Goal: Task Accomplishment & Management: Use online tool/utility

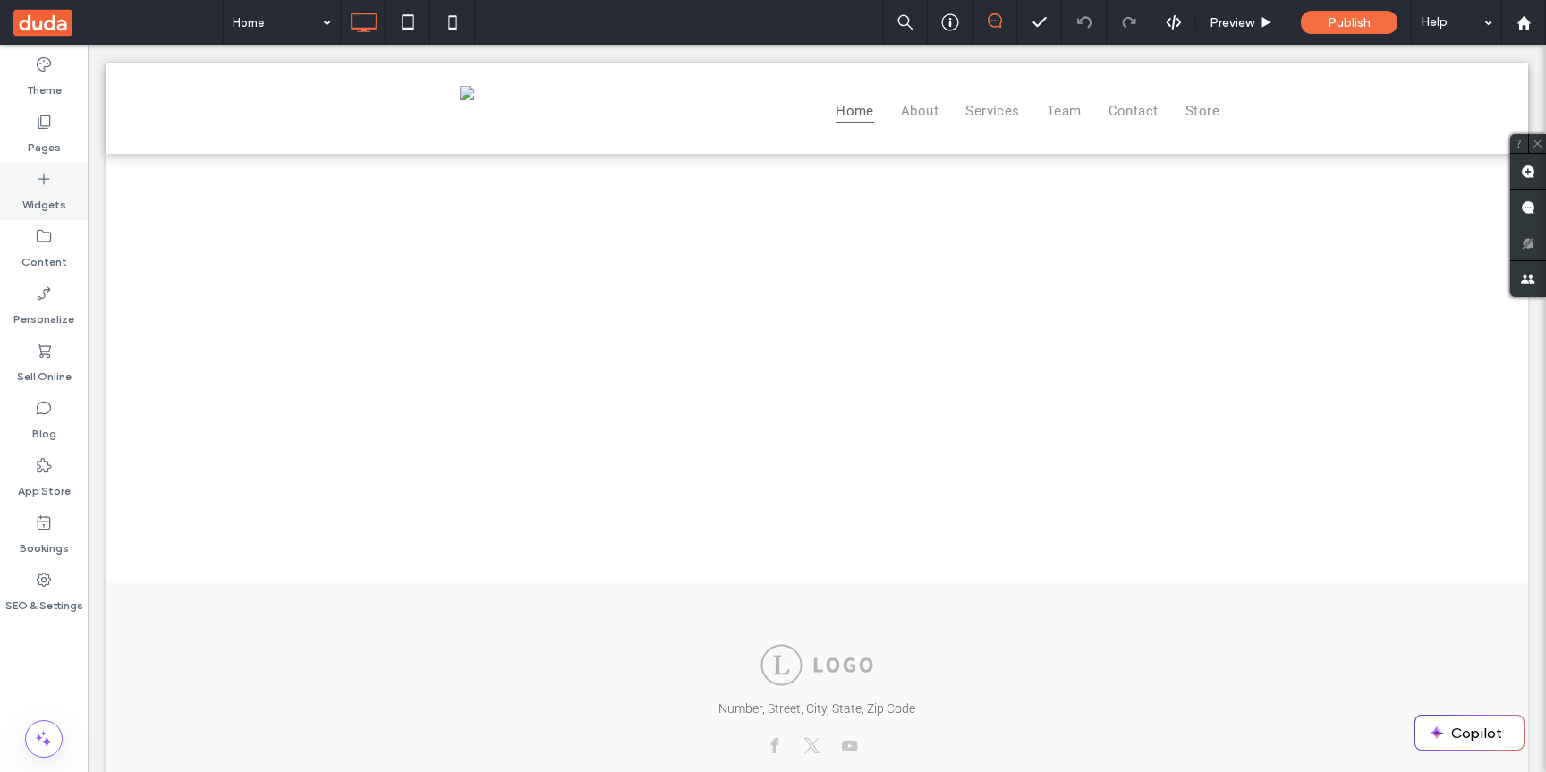
drag, startPoint x: 65, startPoint y: 198, endPoint x: 152, endPoint y: 131, distance: 109.1
click at [65, 198] on div "Widgets" at bounding box center [44, 191] width 88 height 57
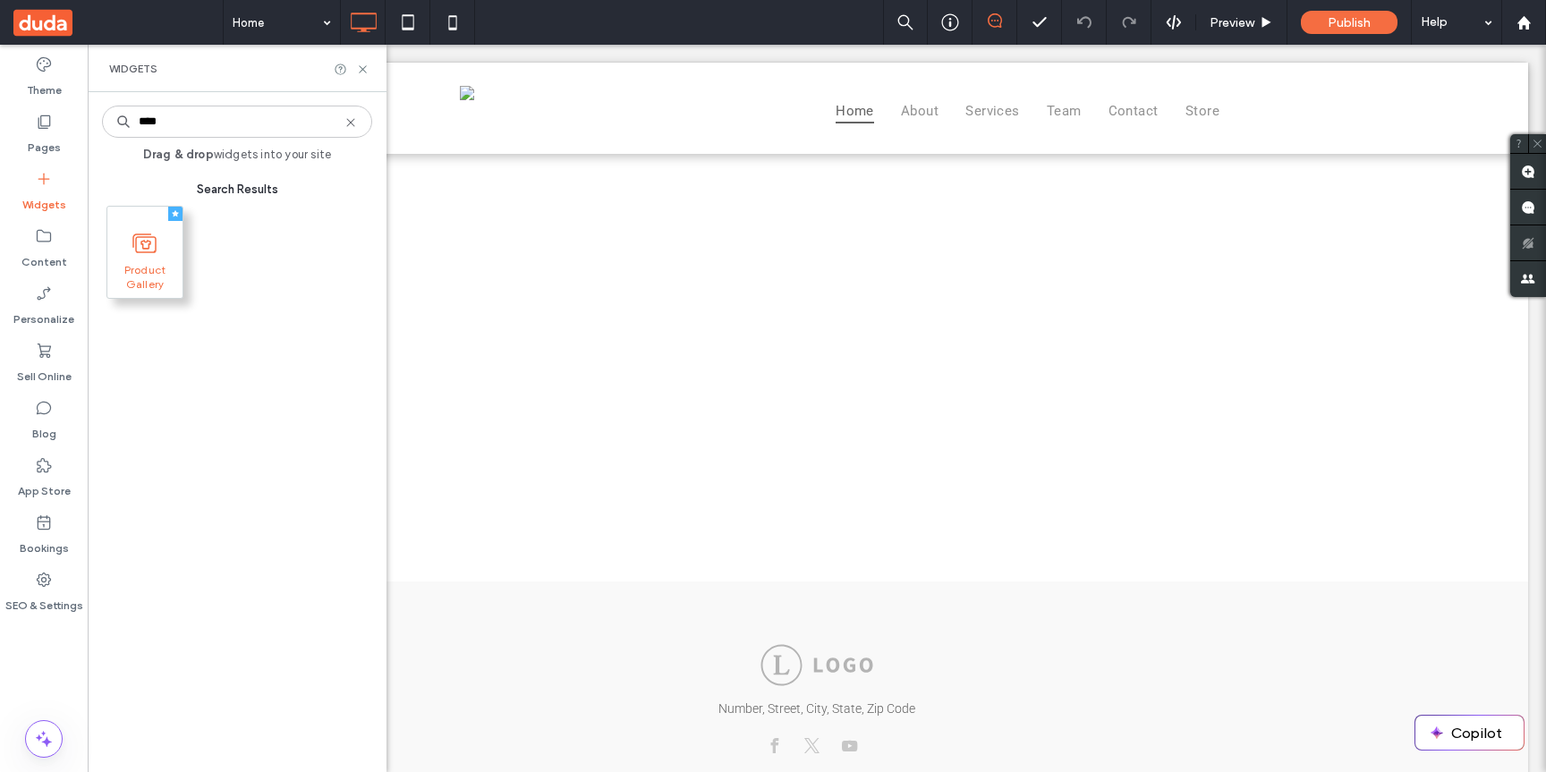
type input "****"
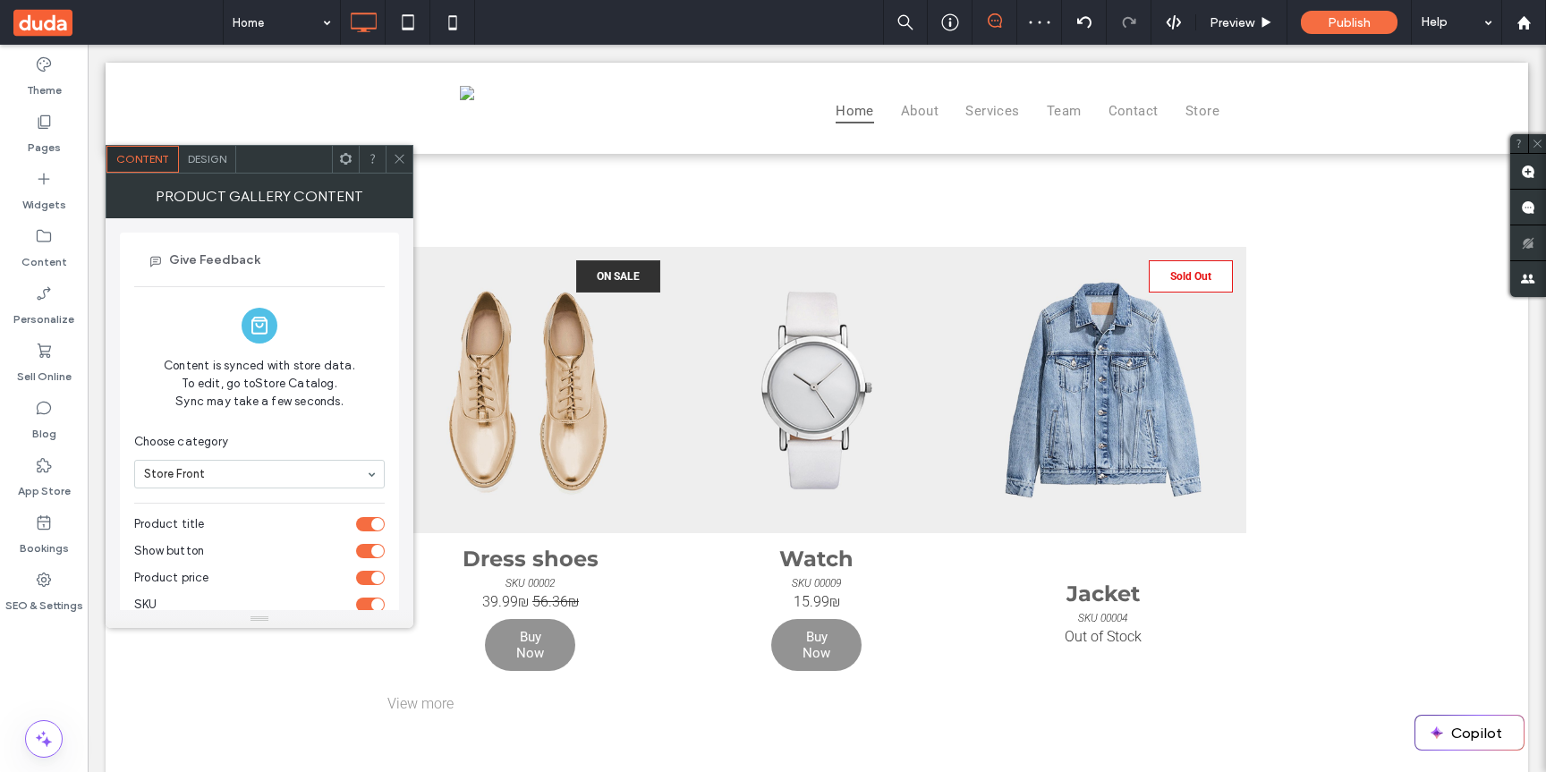
click at [394, 152] on icon at bounding box center [399, 158] width 13 height 13
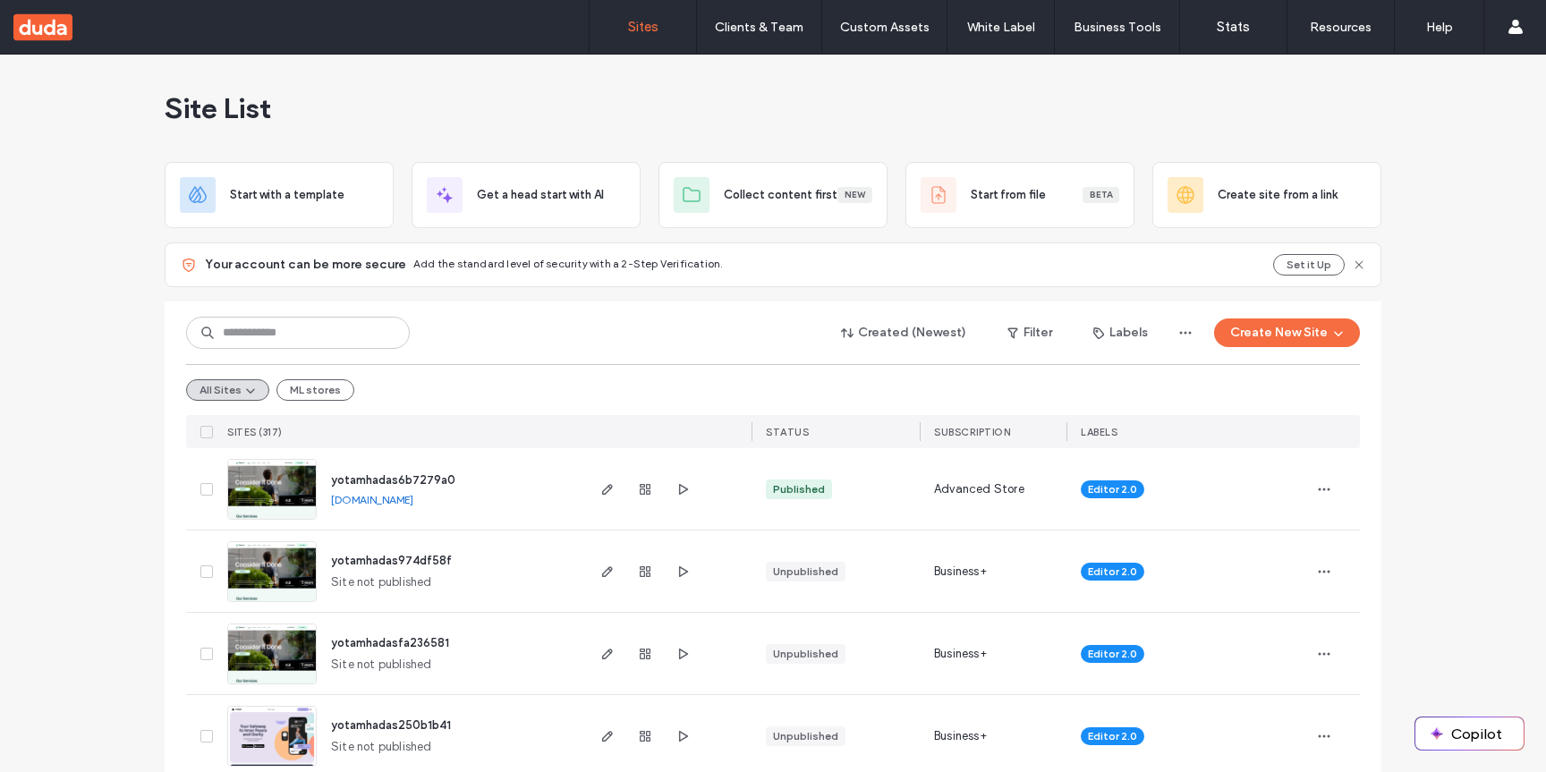
scroll to position [166, 0]
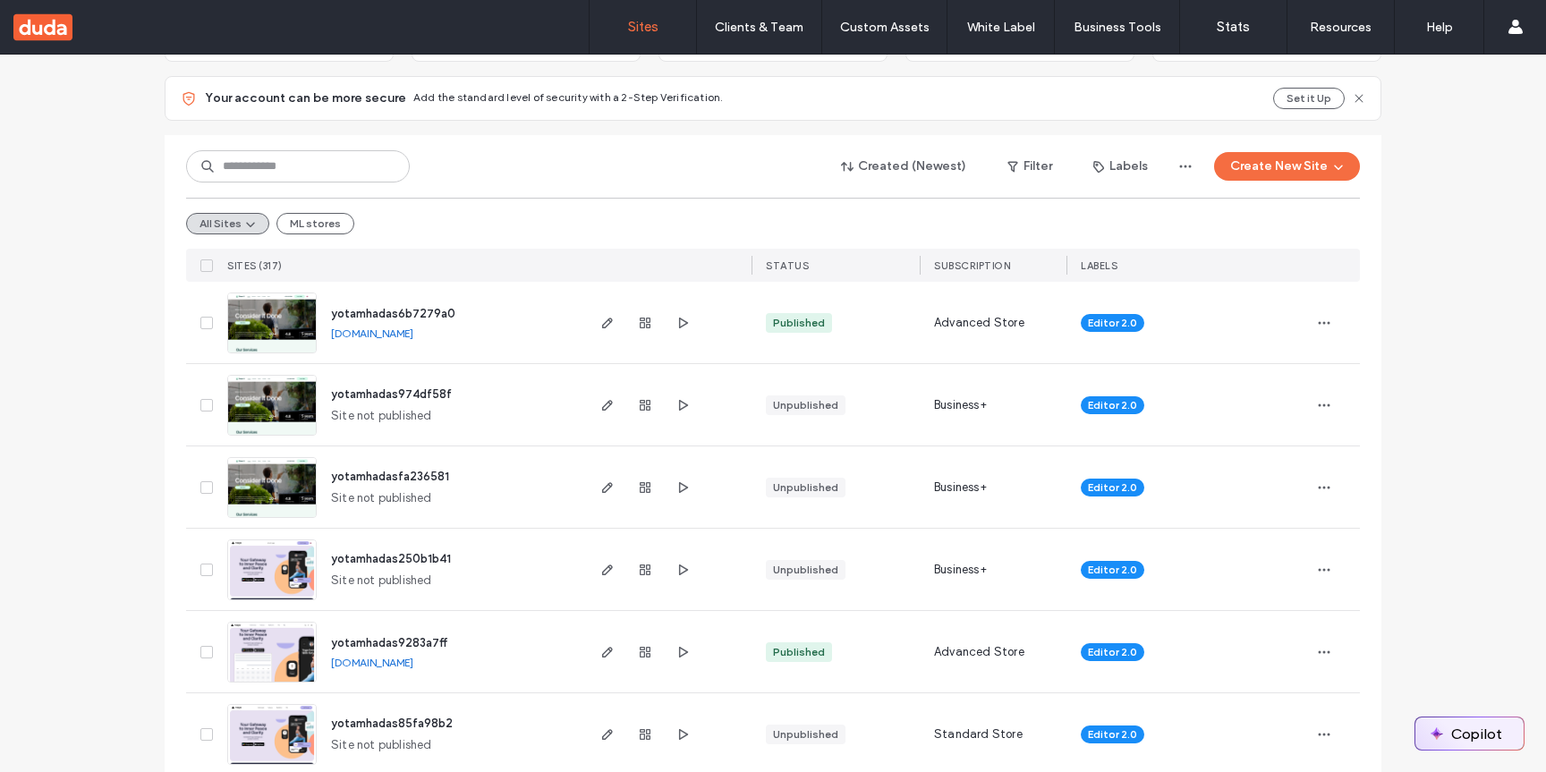
click at [1443, 722] on button "Copilot" at bounding box center [1469, 733] width 108 height 32
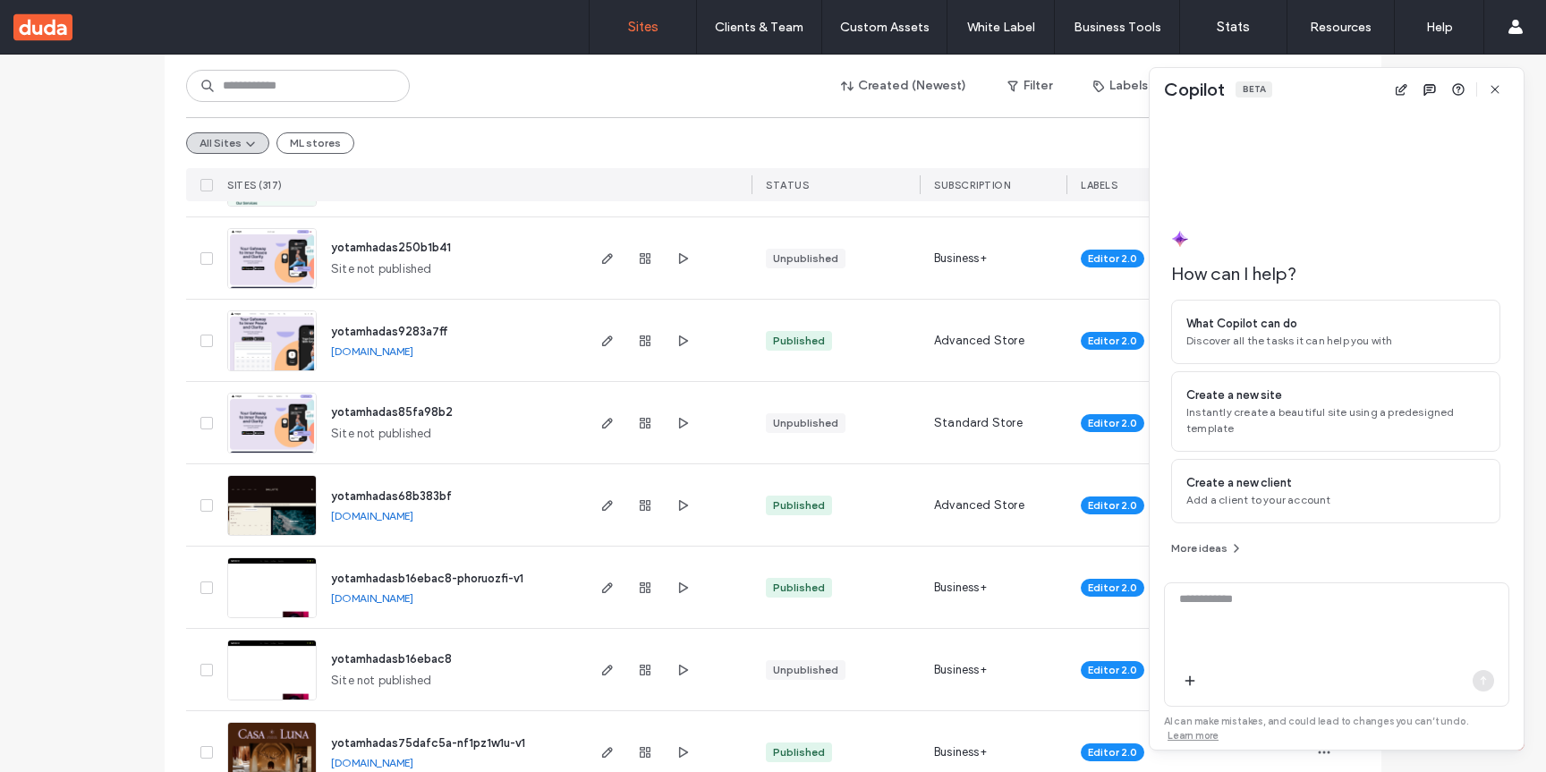
scroll to position [510, 0]
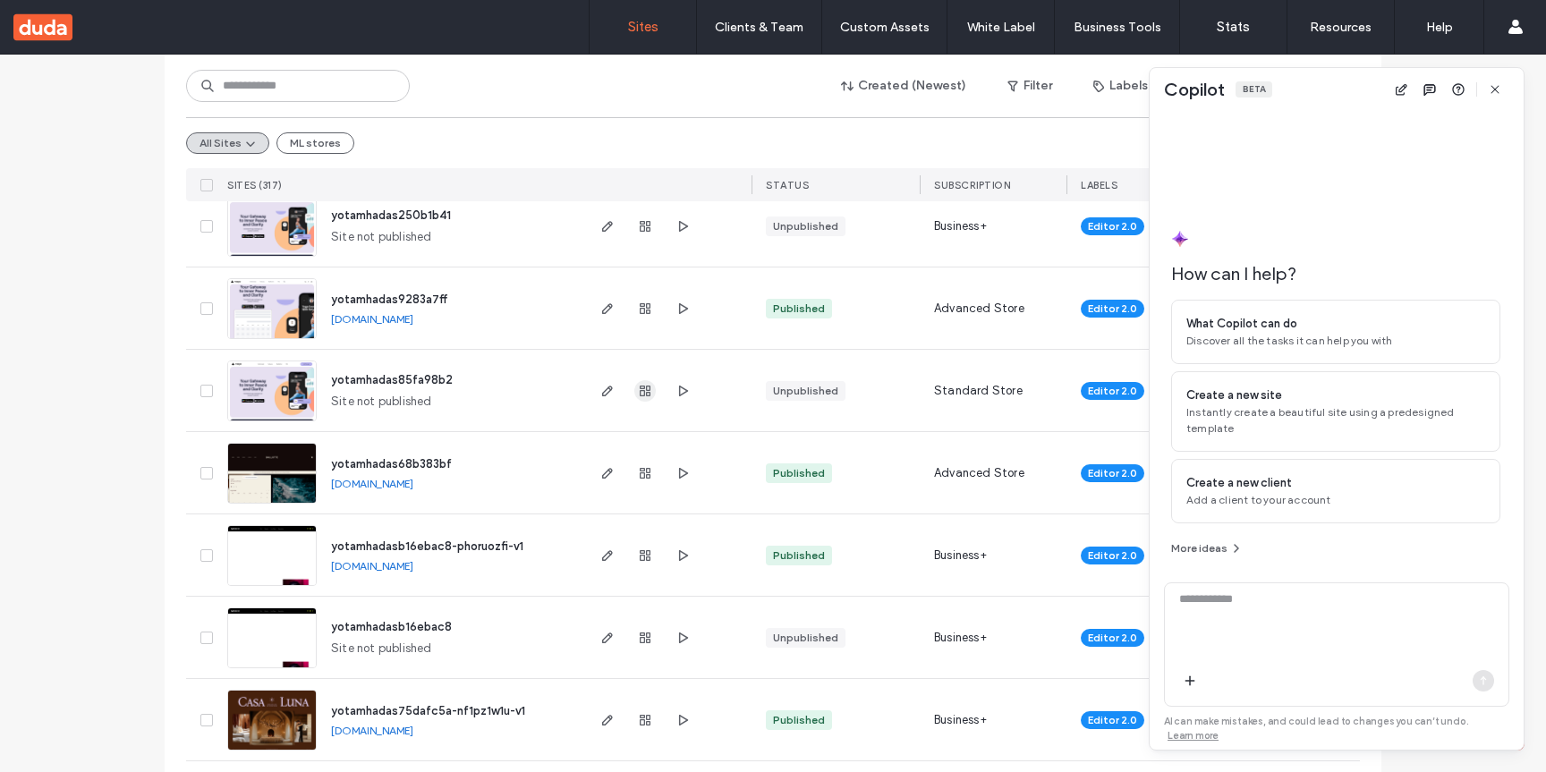
click at [640, 388] on use "button" at bounding box center [645, 391] width 11 height 11
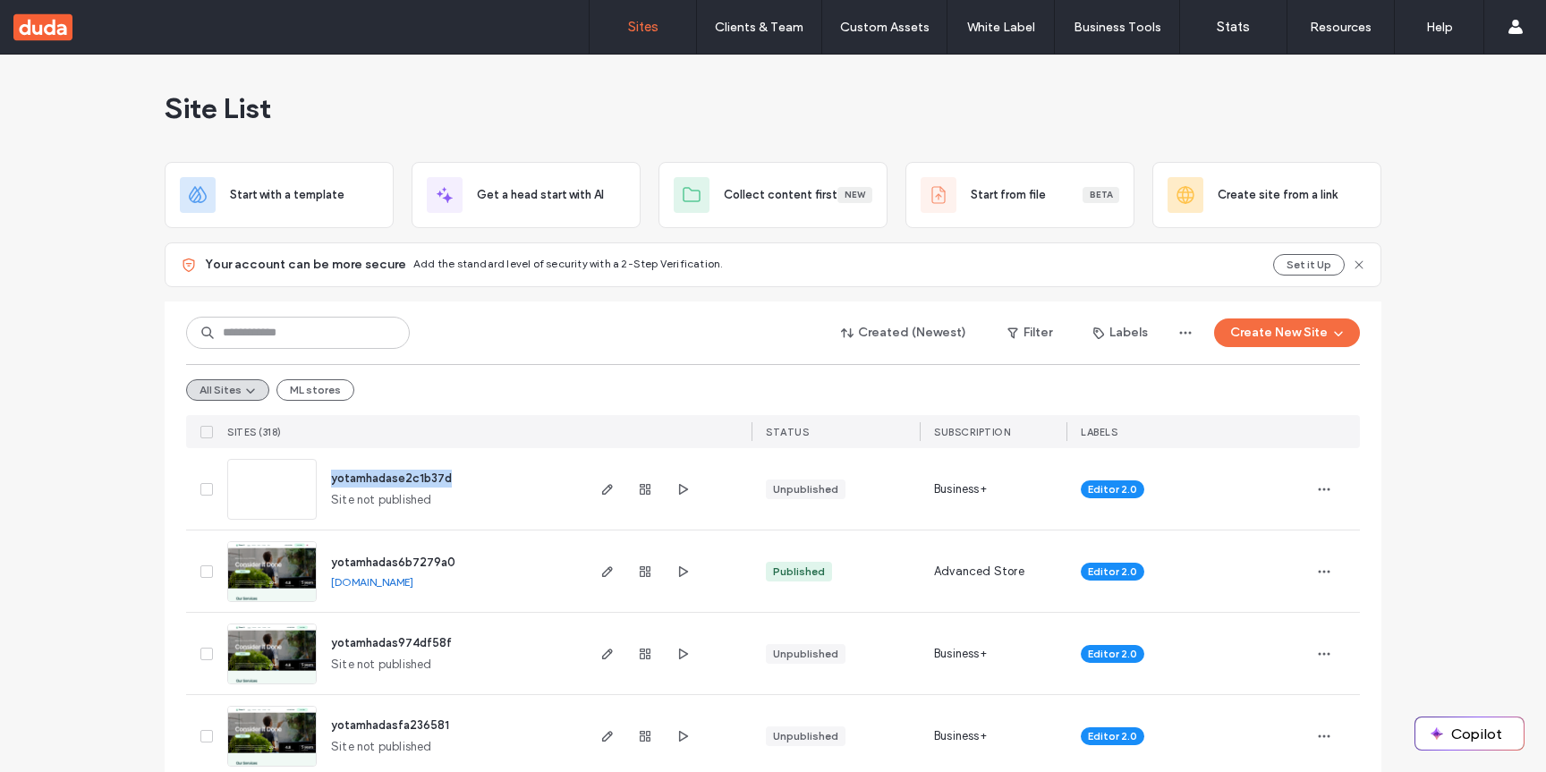
click at [325, 484] on div "yotamhadase2c1b37d Site not published" at bounding box center [450, 488] width 266 height 81
click at [1470, 735] on button "Copilot" at bounding box center [1469, 733] width 108 height 32
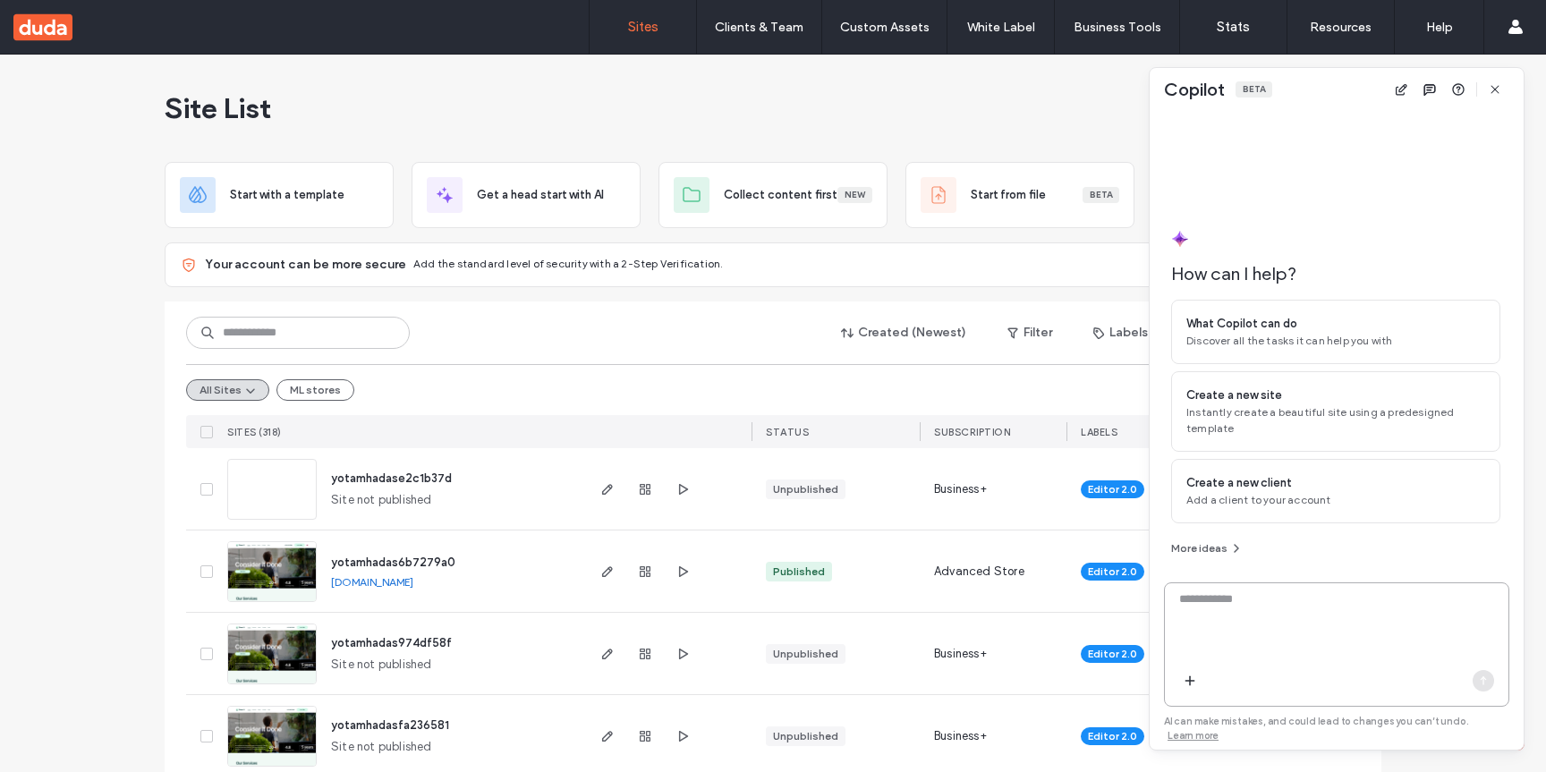
click at [1397, 636] on textarea at bounding box center [1336, 625] width 343 height 70
paste textarea "**********"
drag, startPoint x: 493, startPoint y: 558, endPoint x: 327, endPoint y: 558, distance: 165.5
click at [327, 558] on div "yotamhadas6b7279a0 [DOMAIN_NAME]" at bounding box center [450, 570] width 266 height 81
copy span "yotamhadas6b7279a0"
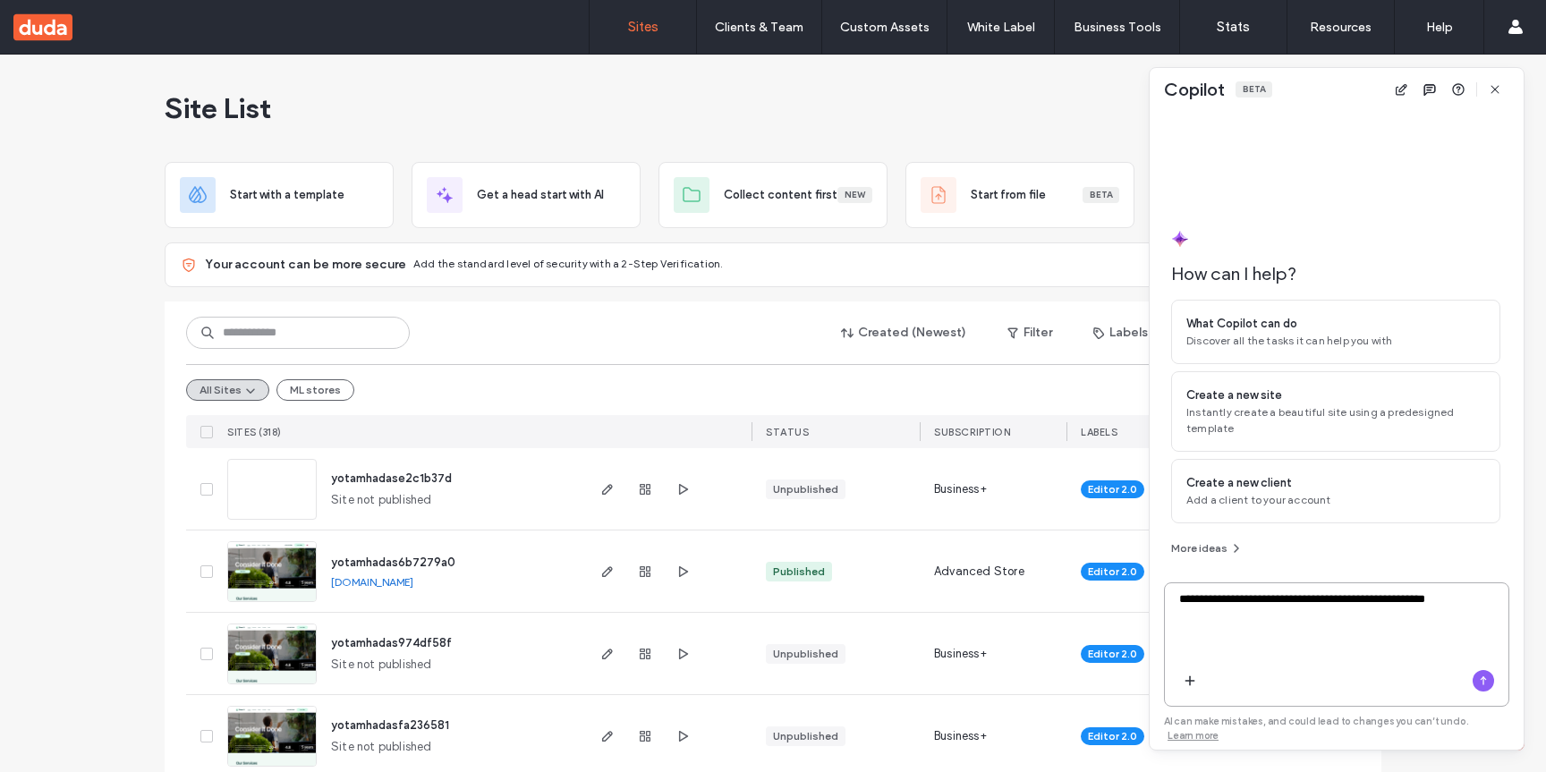
click at [1504, 623] on textarea "**********" at bounding box center [1336, 625] width 343 height 70
paste textarea "**********"
type textarea "**********"
click at [1477, 688] on icon "button" at bounding box center [1483, 681] width 14 height 14
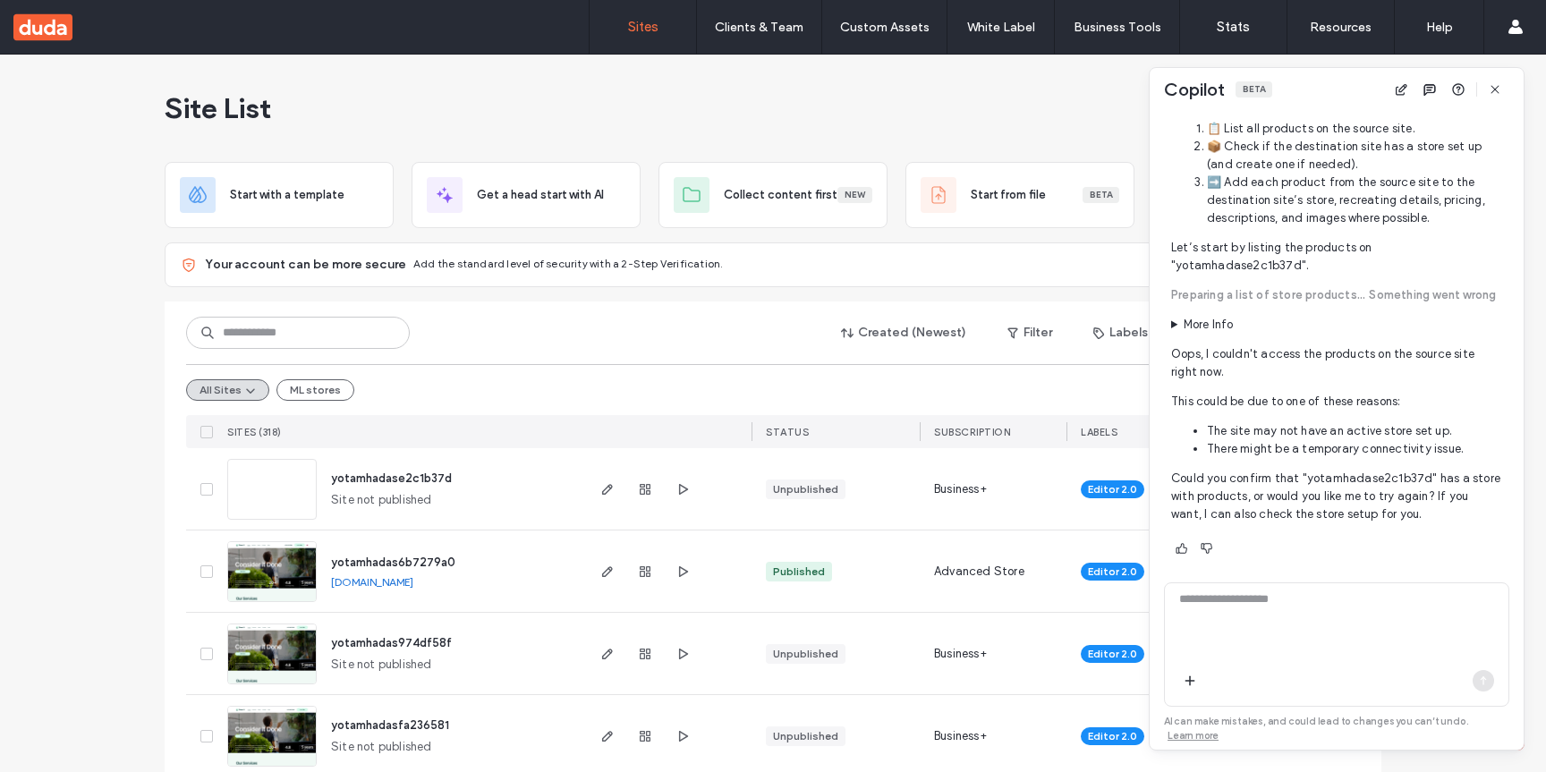
scroll to position [572, 0]
click at [640, 489] on use "button" at bounding box center [645, 489] width 11 height 11
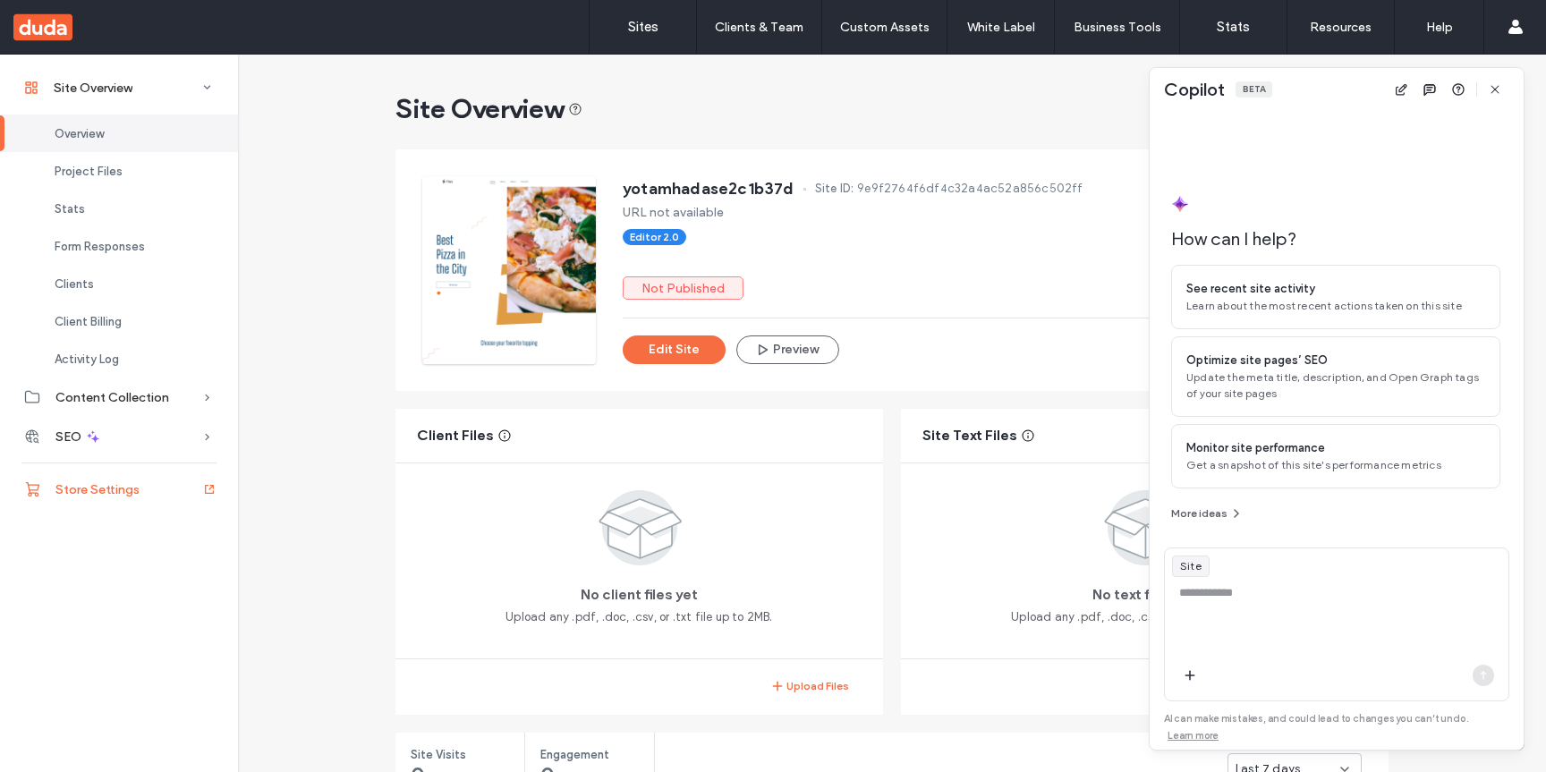
click at [122, 496] on span "Store Settings" at bounding box center [97, 489] width 84 height 15
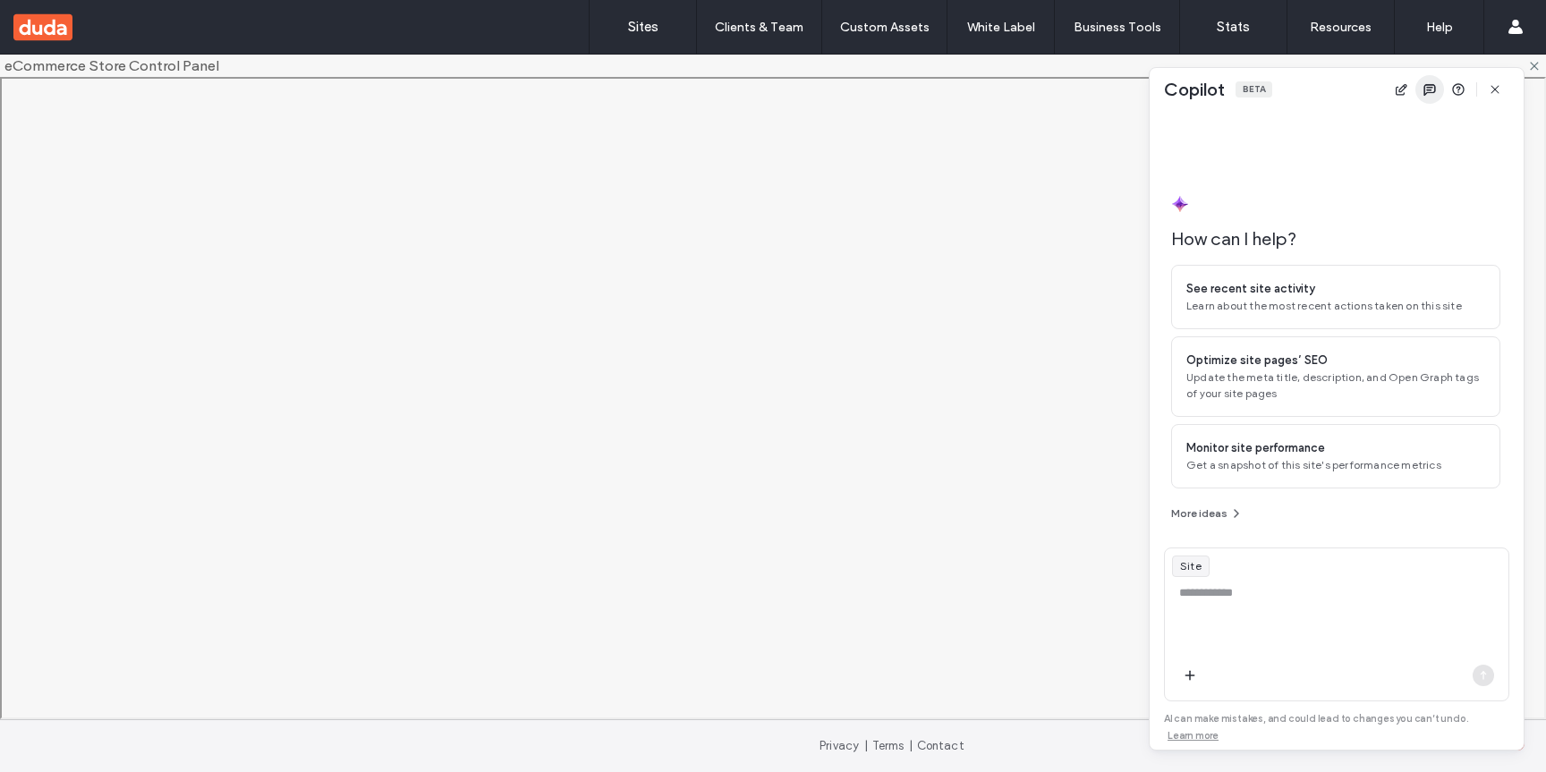
click at [1428, 77] on span "button" at bounding box center [1429, 89] width 29 height 29
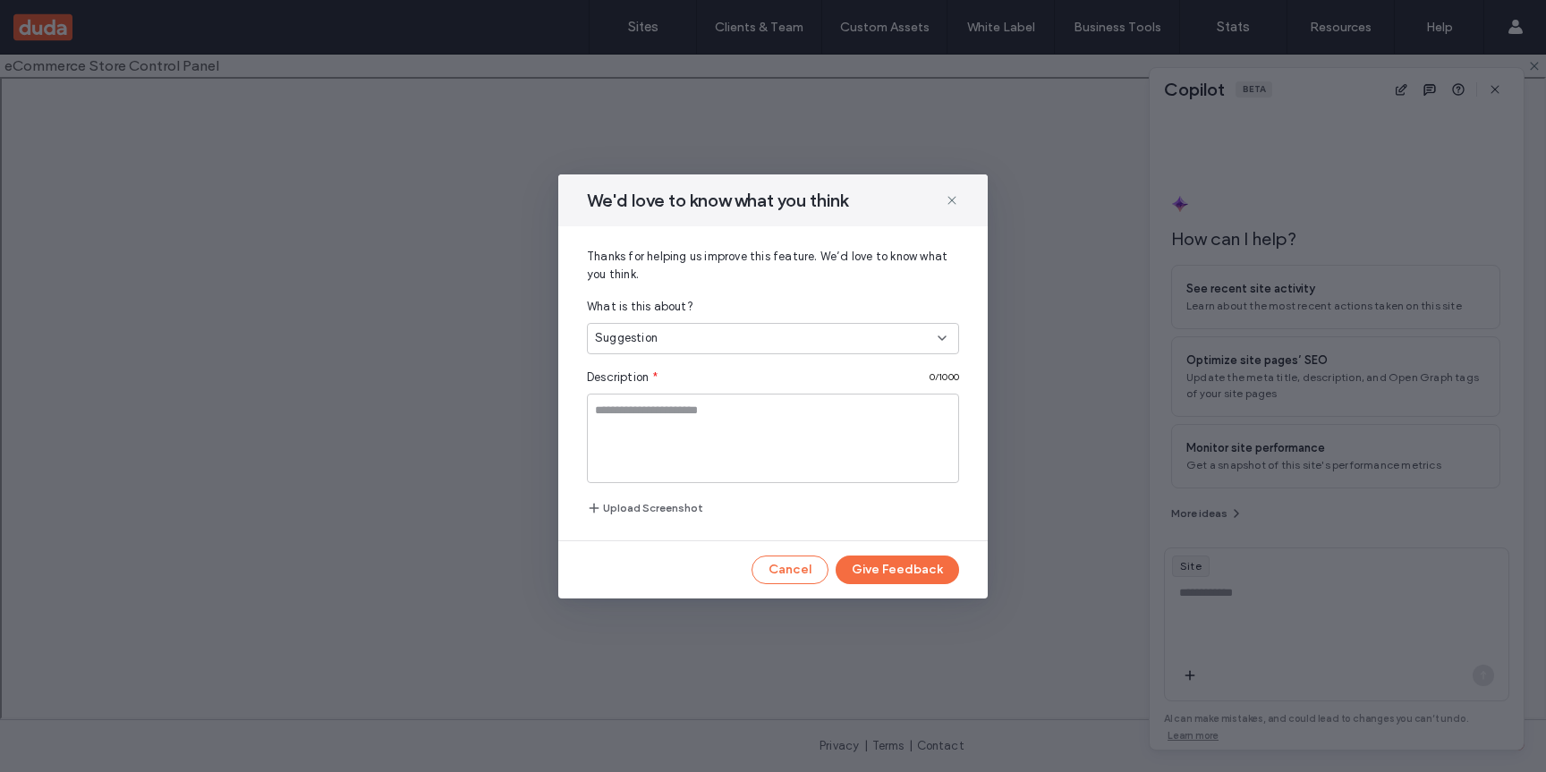
click at [937, 202] on div "We'd love to know what you think" at bounding box center [772, 200] width 429 height 52
click at [952, 196] on icon at bounding box center [952, 200] width 14 height 14
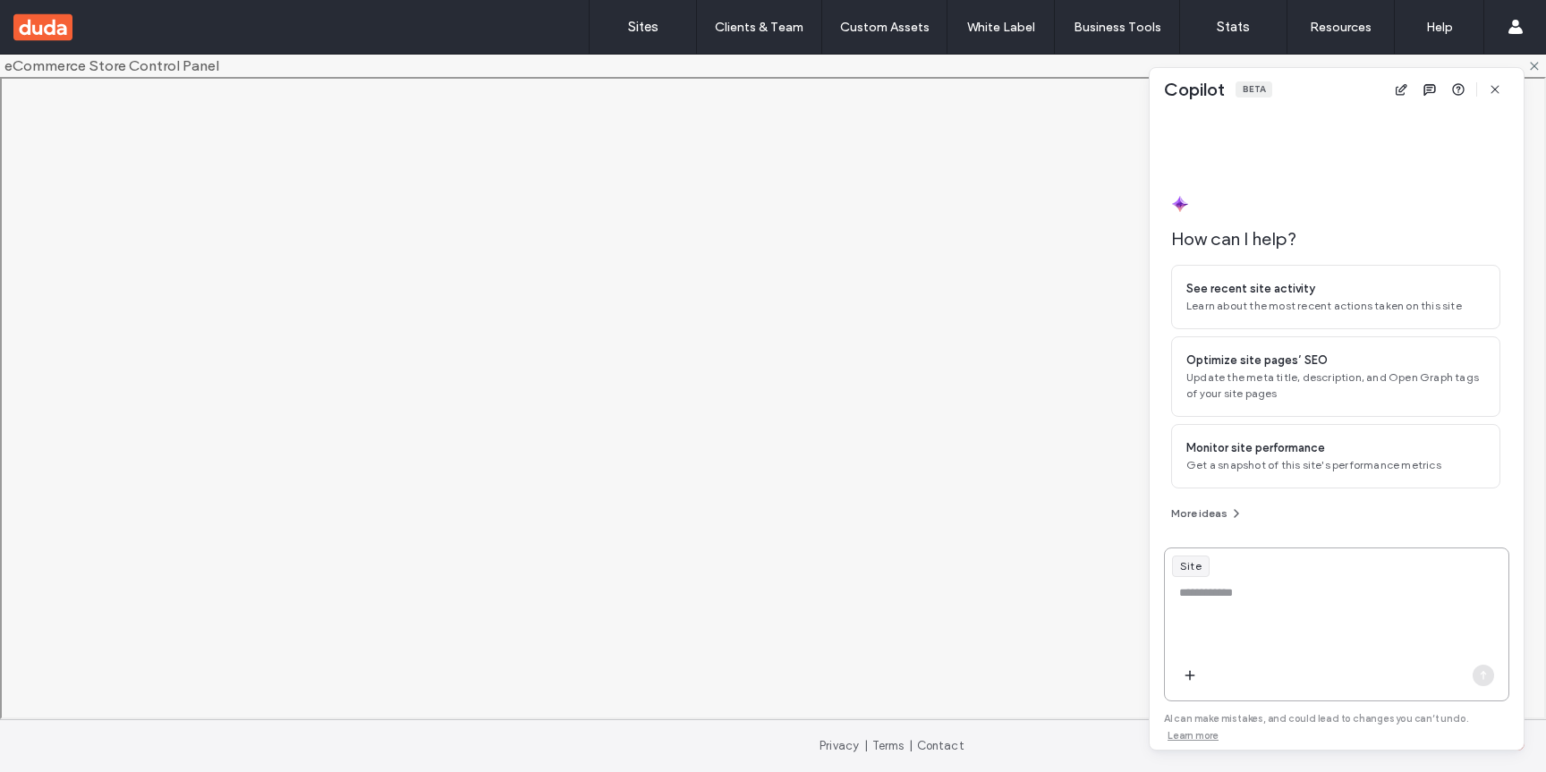
click at [1239, 610] on textarea at bounding box center [1336, 619] width 343 height 70
click at [643, 35] on link "Sites" at bounding box center [642, 27] width 106 height 54
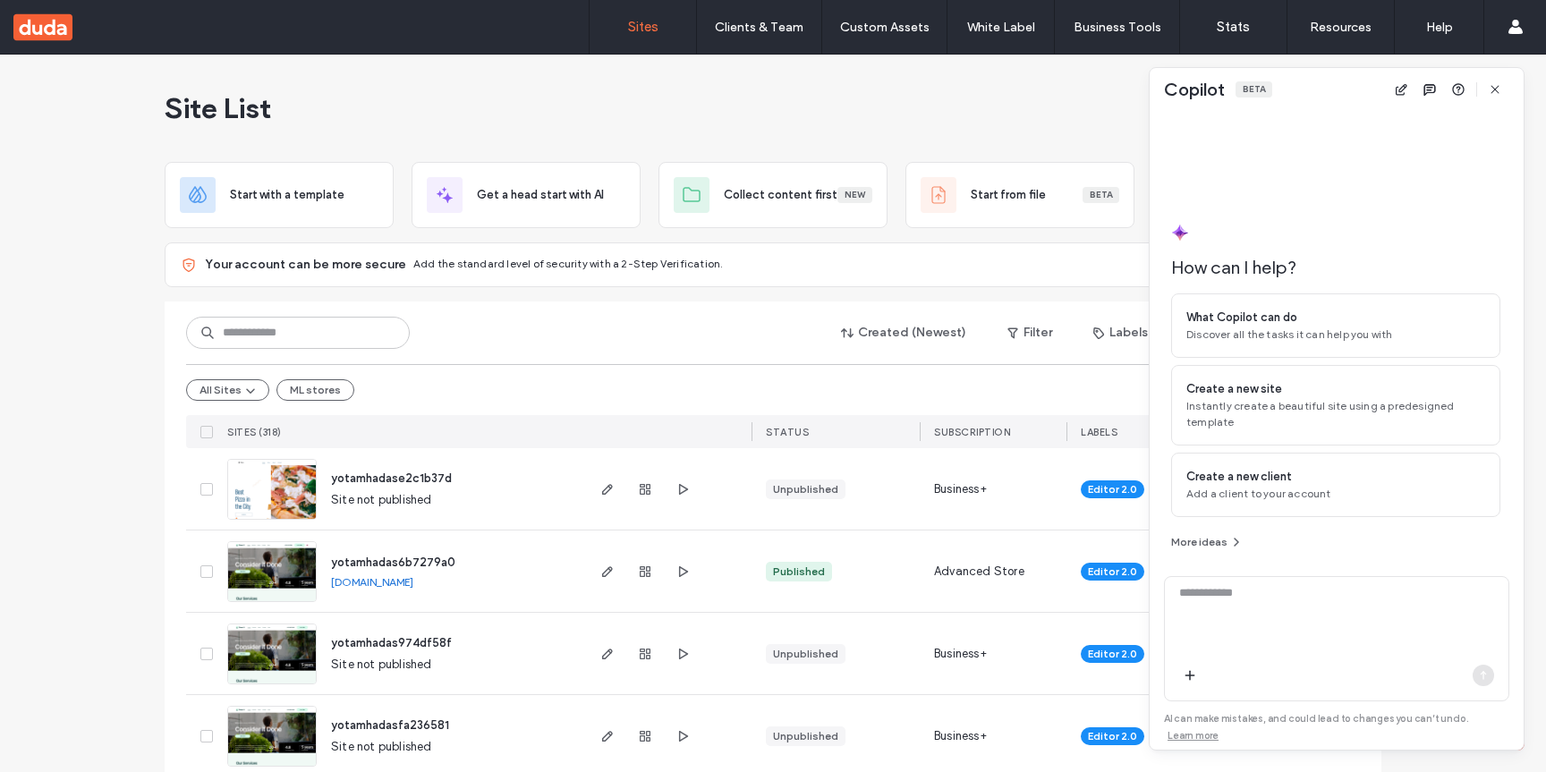
click at [1175, 699] on div at bounding box center [1336, 678] width 343 height 43
click at [1183, 683] on icon "button" at bounding box center [1190, 675] width 14 height 14
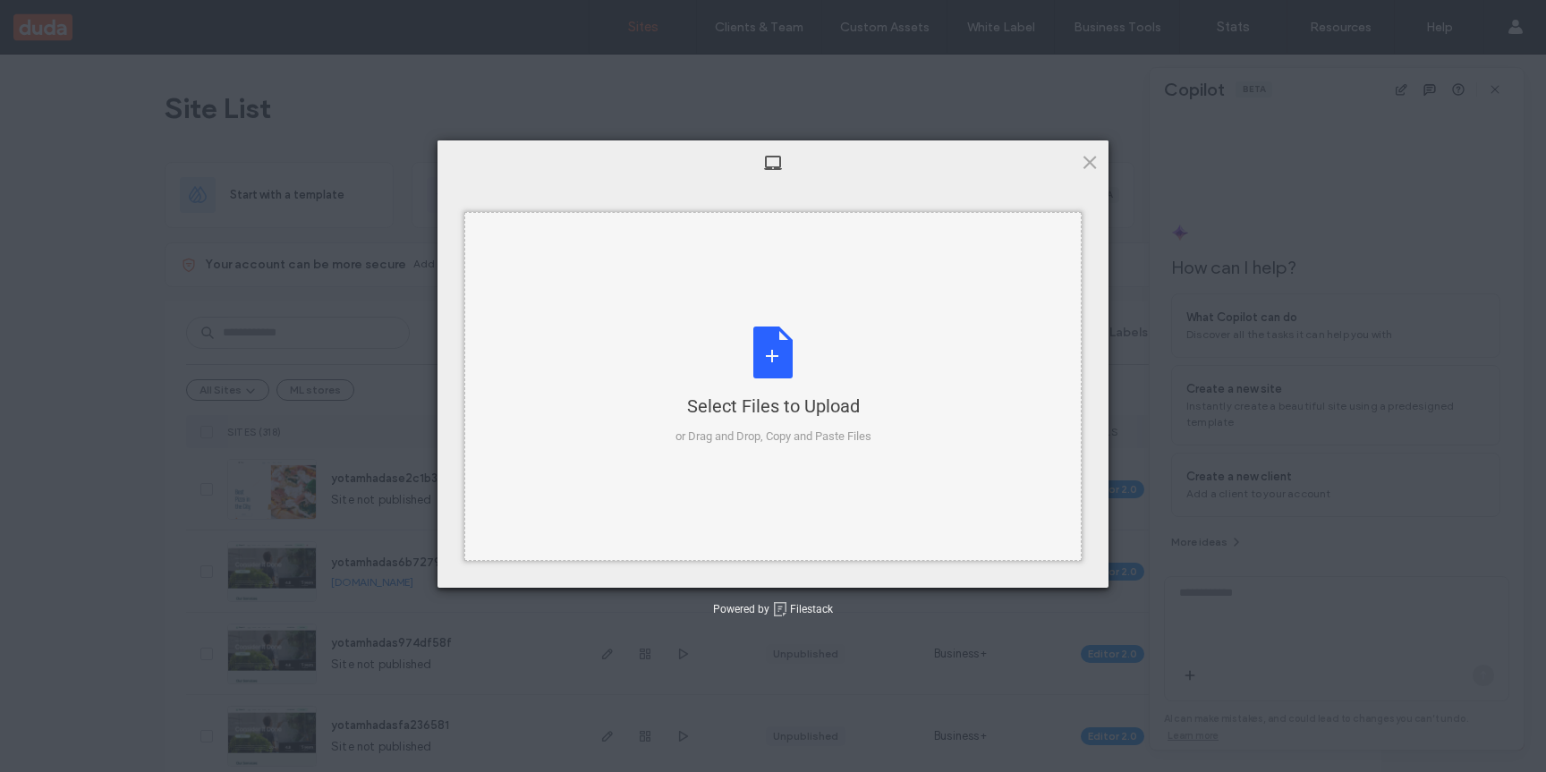
click at [812, 305] on div "Select Files to Upload or Drag and Drop, Copy and Paste Files" at bounding box center [772, 386] width 617 height 349
click at [779, 365] on div "Select Files to Upload or Drag and Drop, Copy and Paste Files" at bounding box center [773, 386] width 196 height 119
click at [742, 335] on div "Select Files to Upload or Drag and Drop, Copy and Paste Files" at bounding box center [773, 386] width 196 height 119
click at [786, 433] on div "or Drag and Drop, Copy and Paste Files" at bounding box center [773, 437] width 196 height 18
click at [1085, 165] on span at bounding box center [1090, 162] width 20 height 20
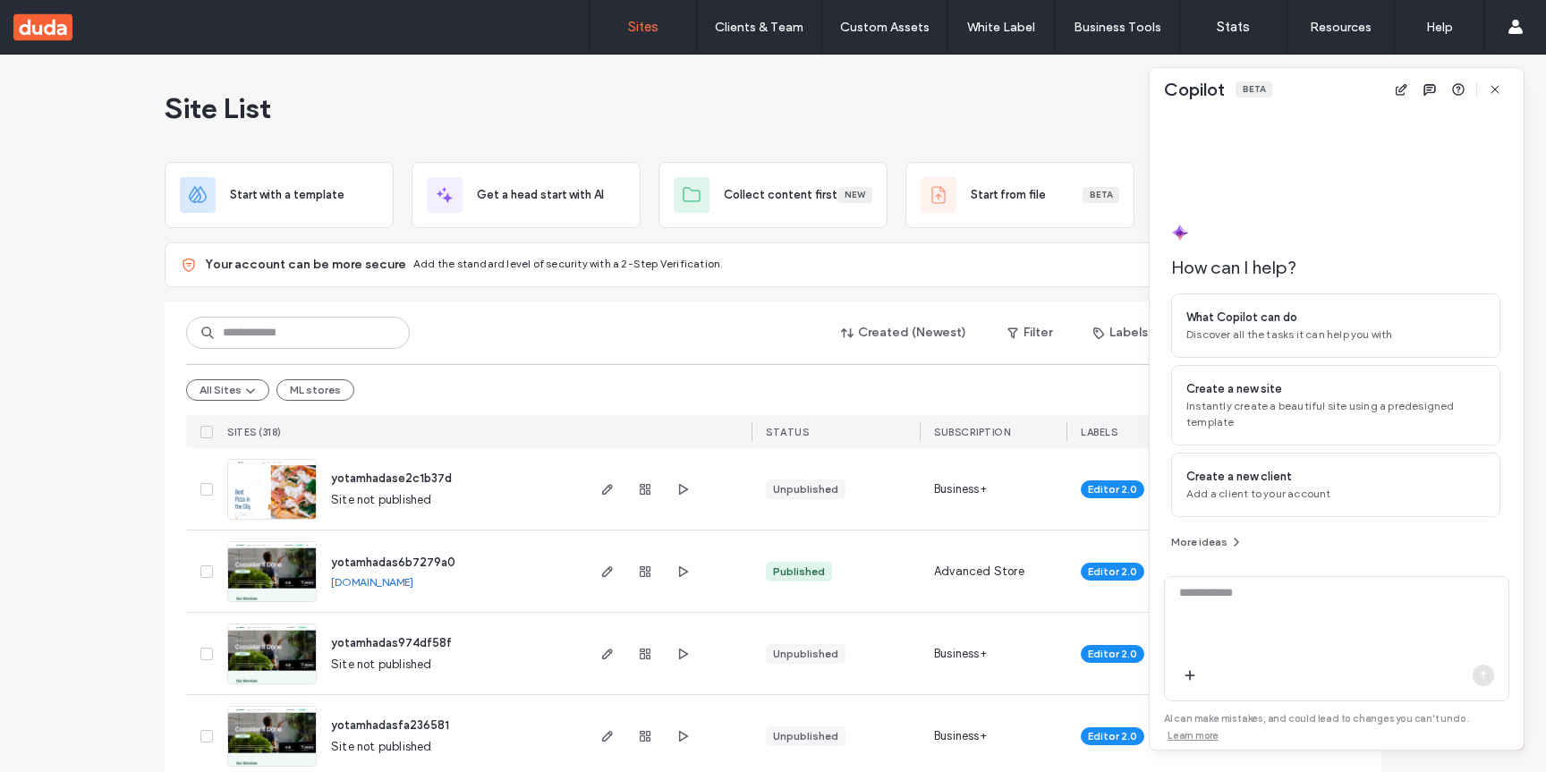
click at [1087, 159] on div "Site List" at bounding box center [773, 108] width 1217 height 107
click at [600, 485] on icon "button" at bounding box center [607, 489] width 14 height 14
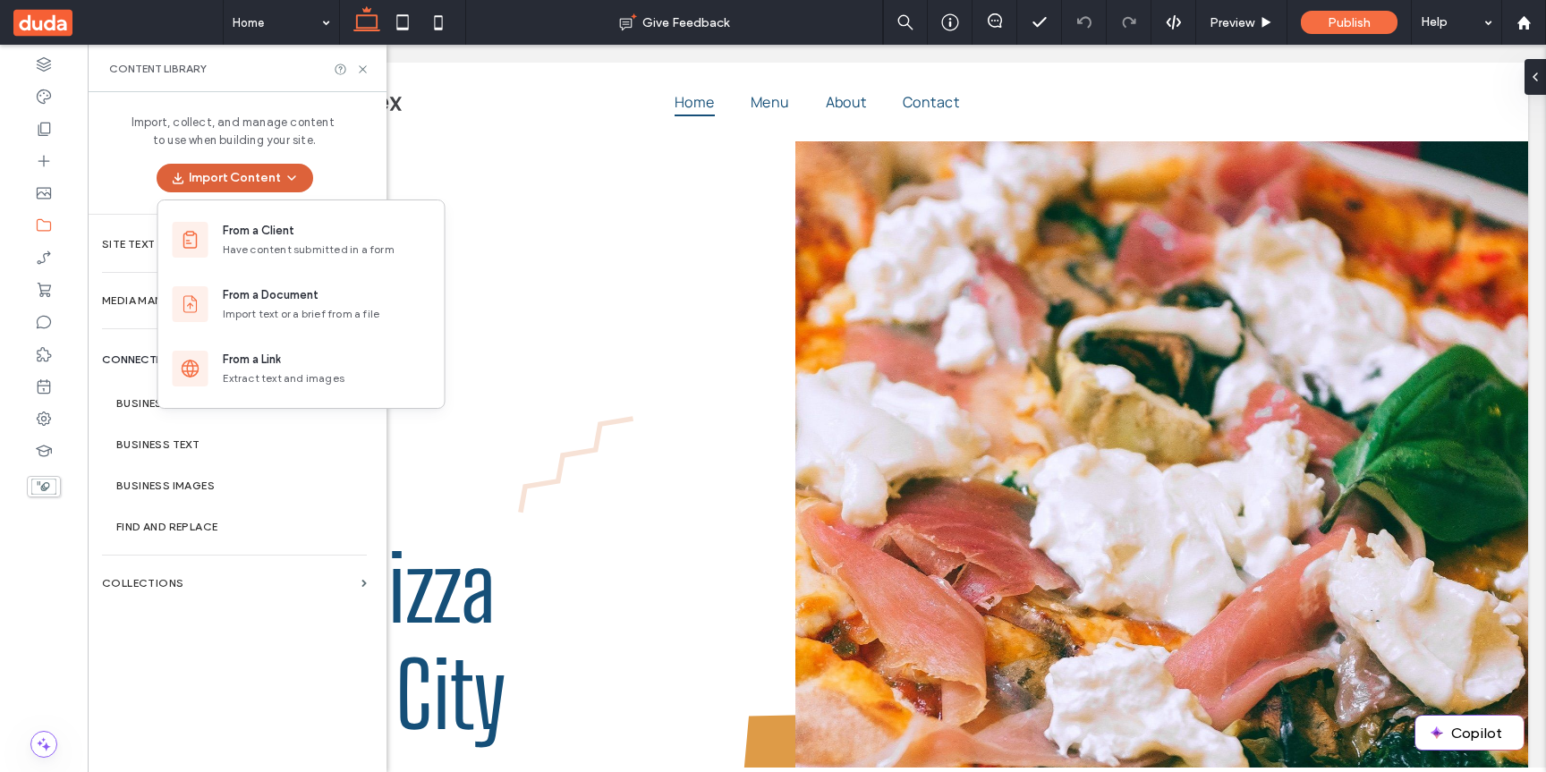
click at [273, 178] on button "Import Content" at bounding box center [235, 178] width 157 height 29
click at [124, 177] on div "Import, collect, and manage content to use when building your site. Import Cont…" at bounding box center [234, 153] width 293 height 122
click at [260, 188] on button "Import Content" at bounding box center [235, 178] width 157 height 29
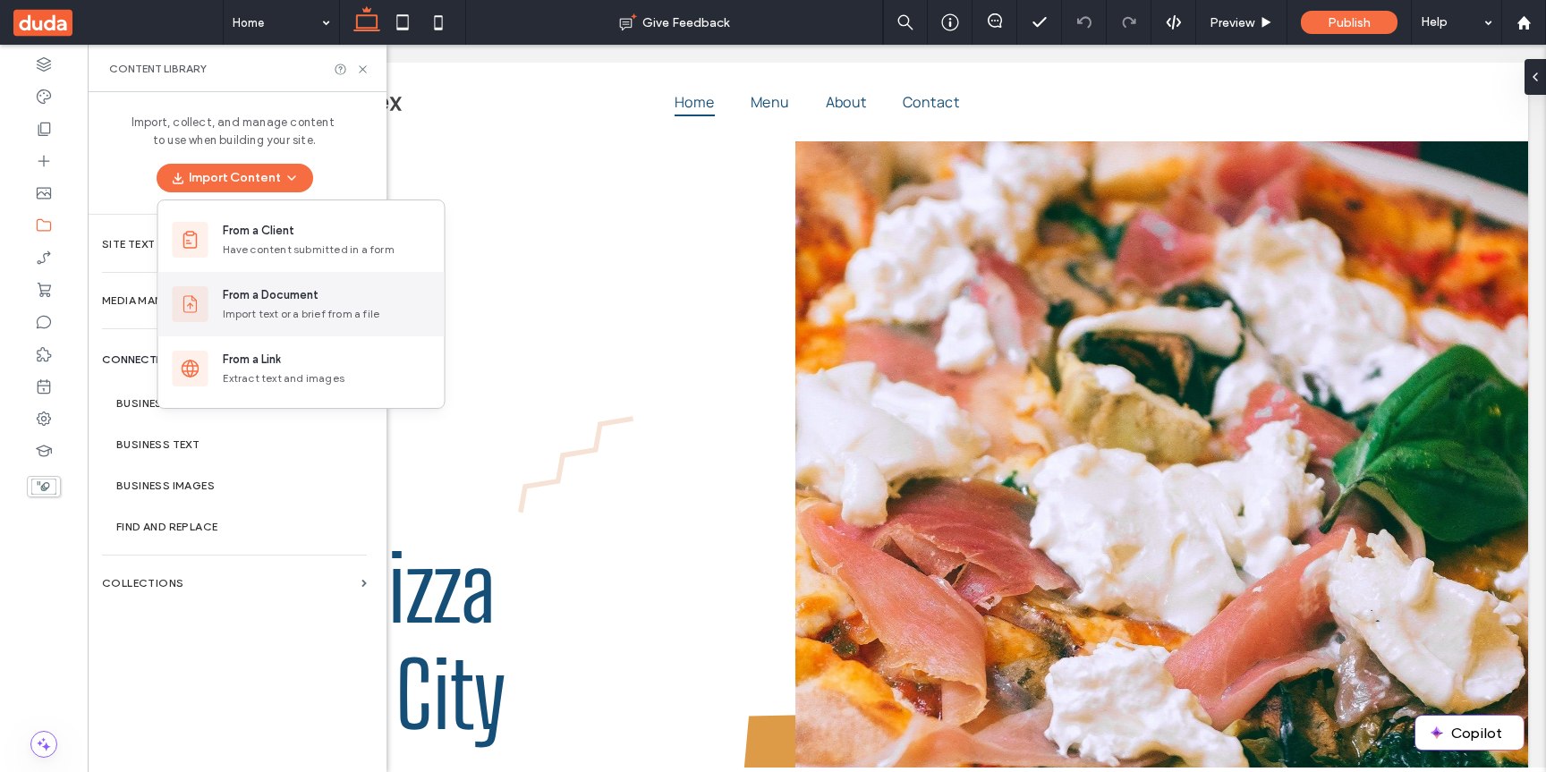
click at [305, 311] on div "Import text or a brief from a file" at bounding box center [327, 314] width 208 height 16
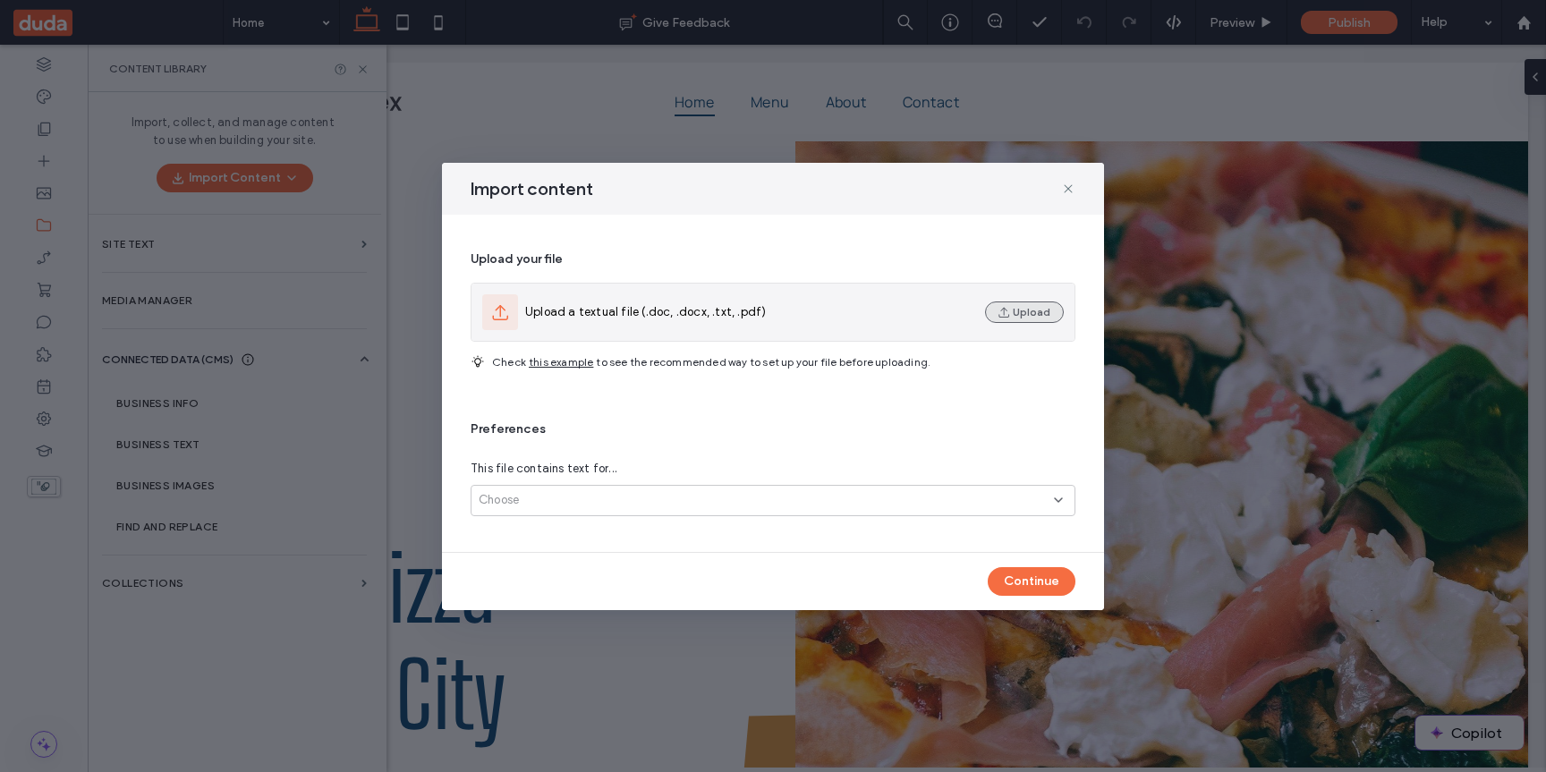
click at [1025, 311] on button "Upload" at bounding box center [1024, 311] width 79 height 21
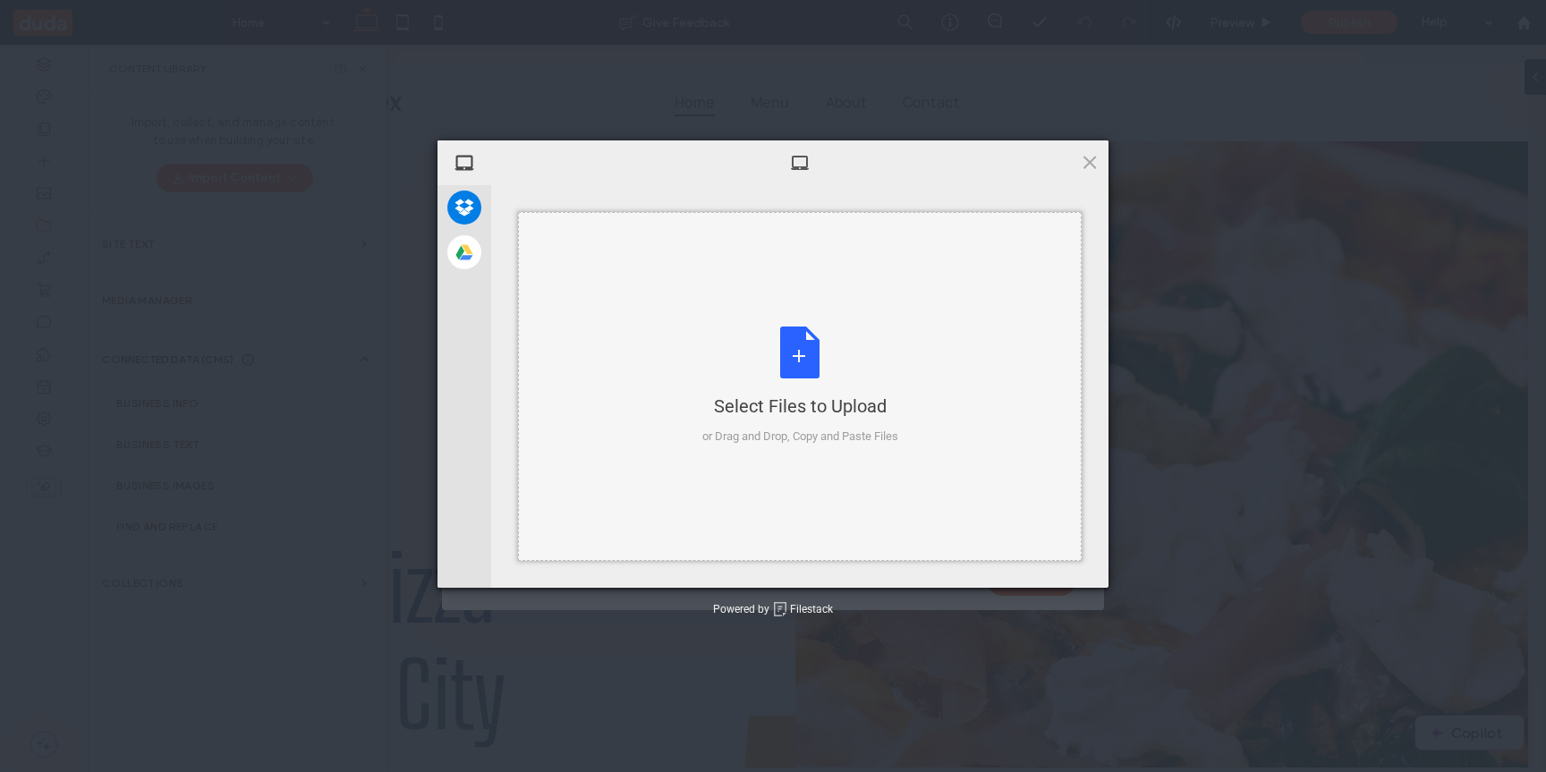
click at [772, 265] on div "Select Files to Upload or Drag and Drop, Copy and Paste Files" at bounding box center [800, 386] width 564 height 349
click at [1092, 165] on span at bounding box center [1090, 162] width 20 height 20
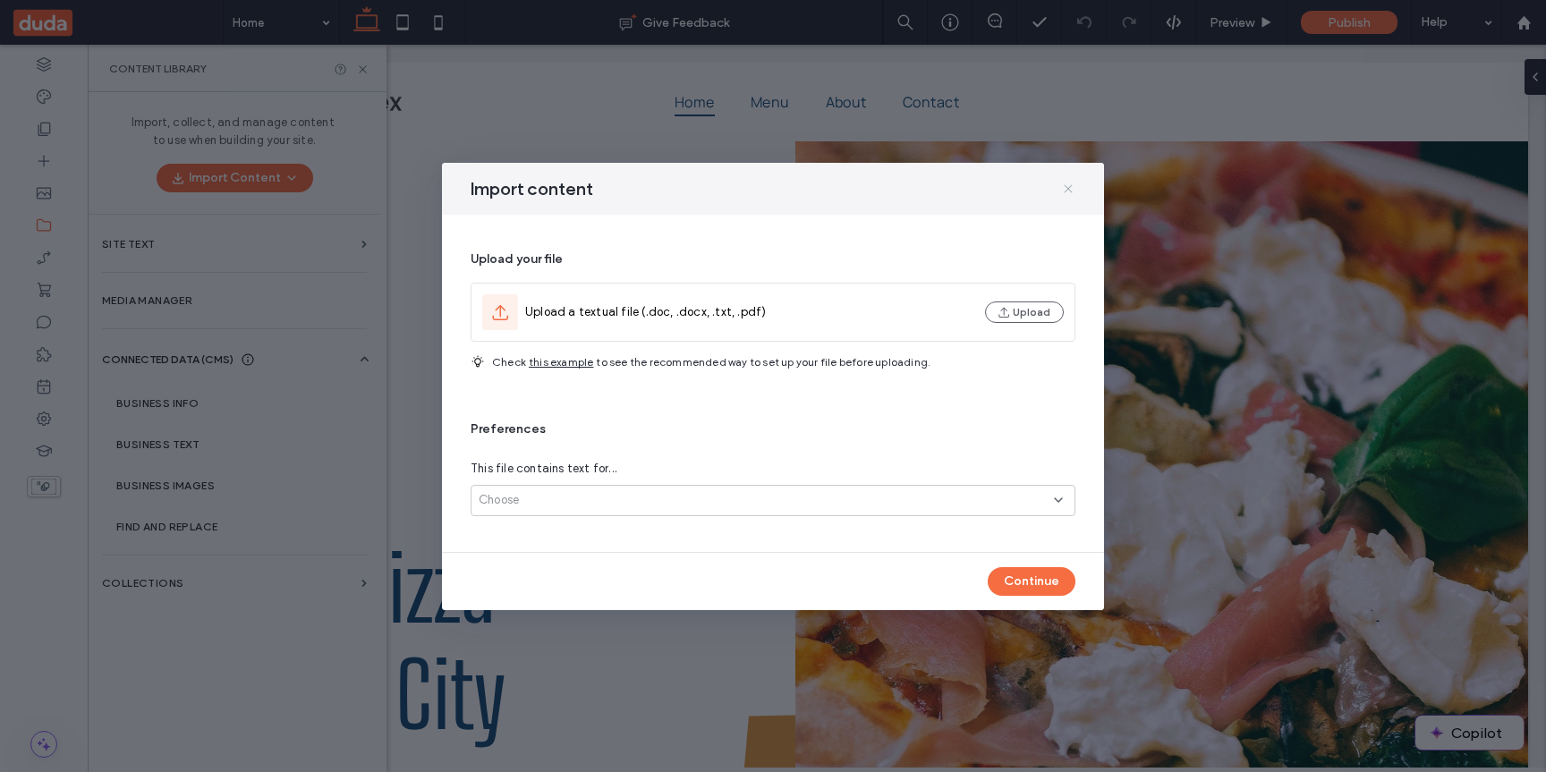
click at [1073, 190] on icon at bounding box center [1068, 189] width 14 height 14
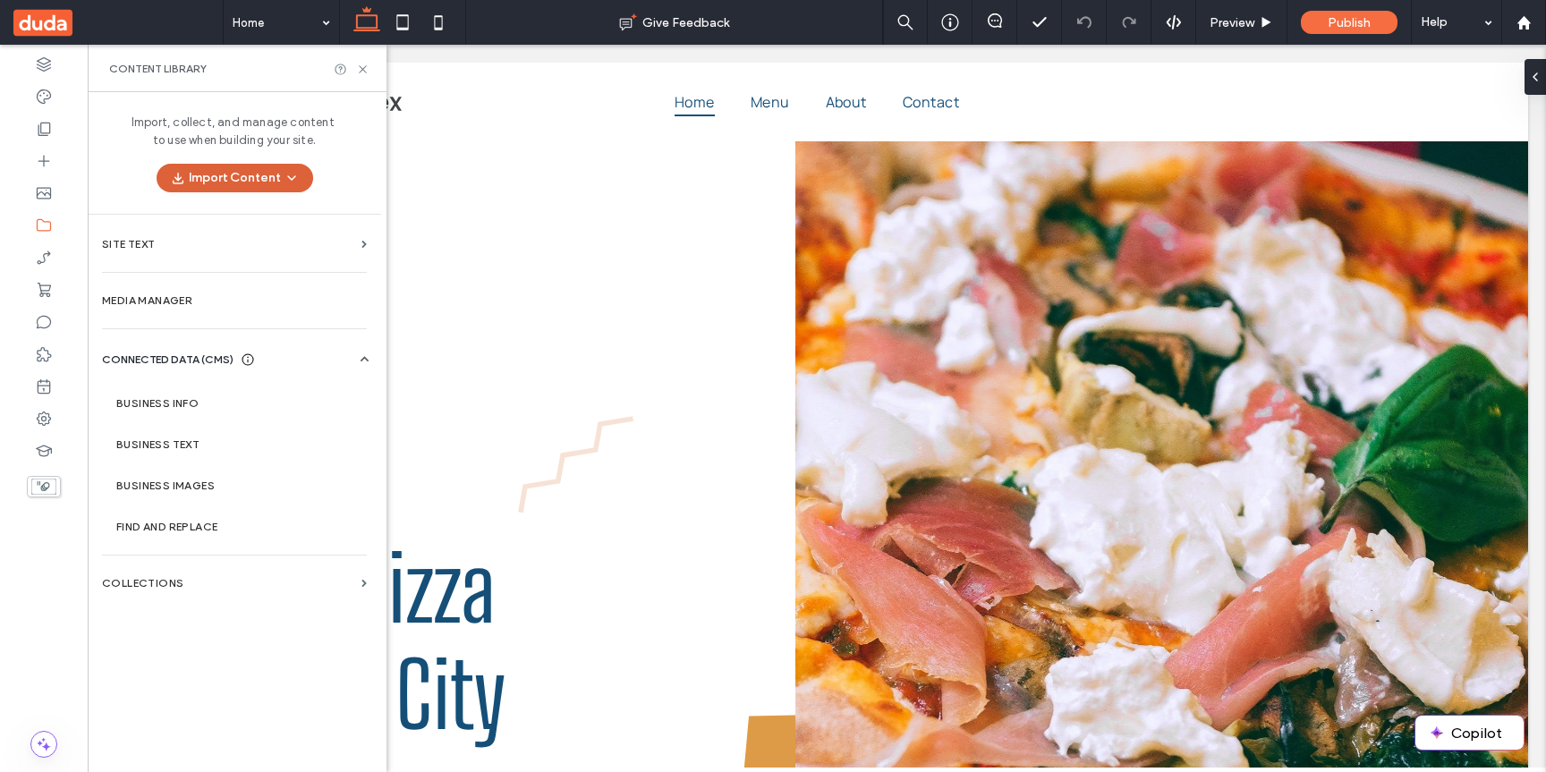
click at [262, 180] on button "Import Content" at bounding box center [235, 178] width 157 height 29
click at [290, 173] on icon "button" at bounding box center [291, 178] width 14 height 14
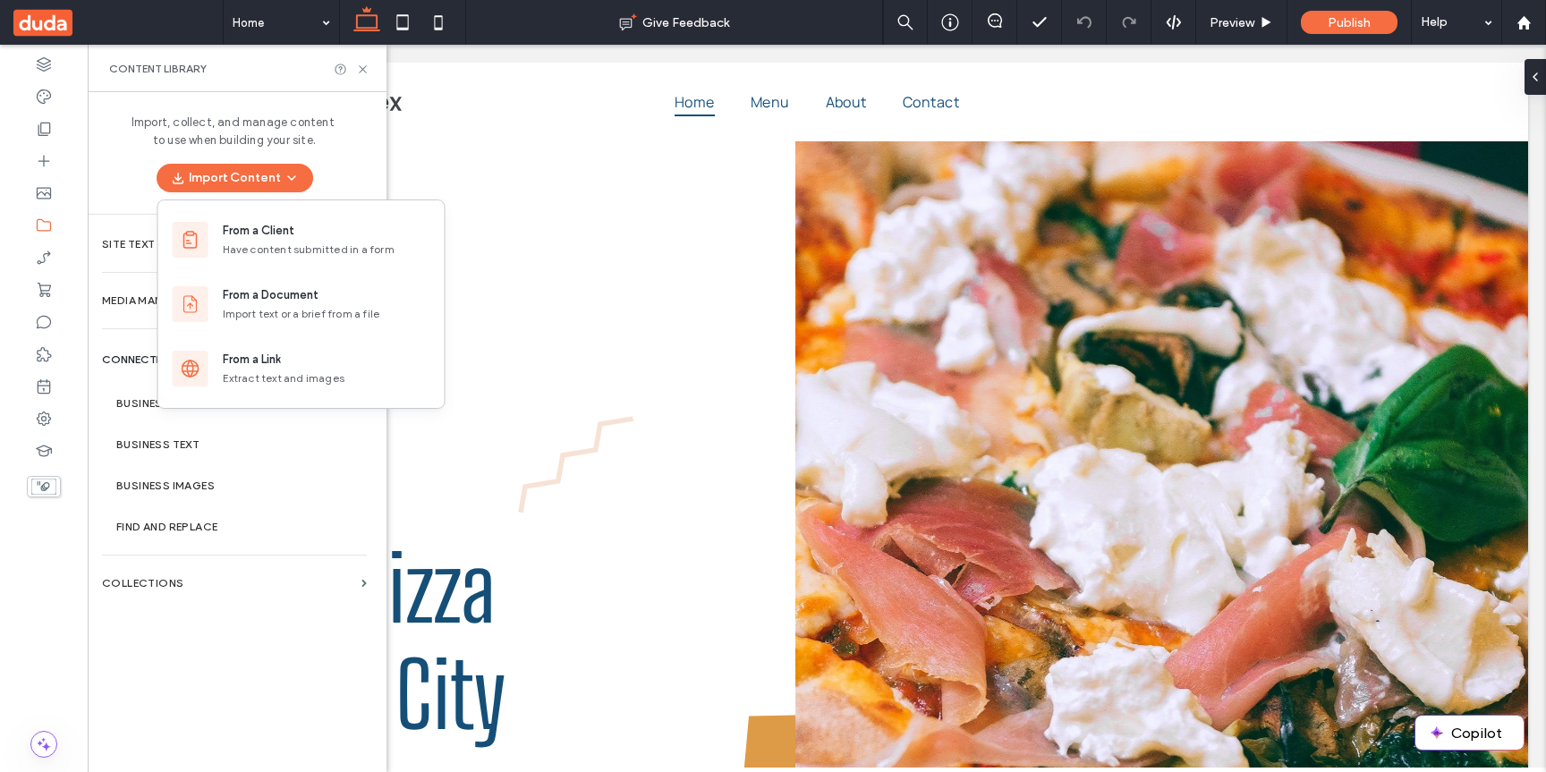
click at [285, 120] on span "Import, collect, and manage content to use when building your site." at bounding box center [234, 132] width 206 height 36
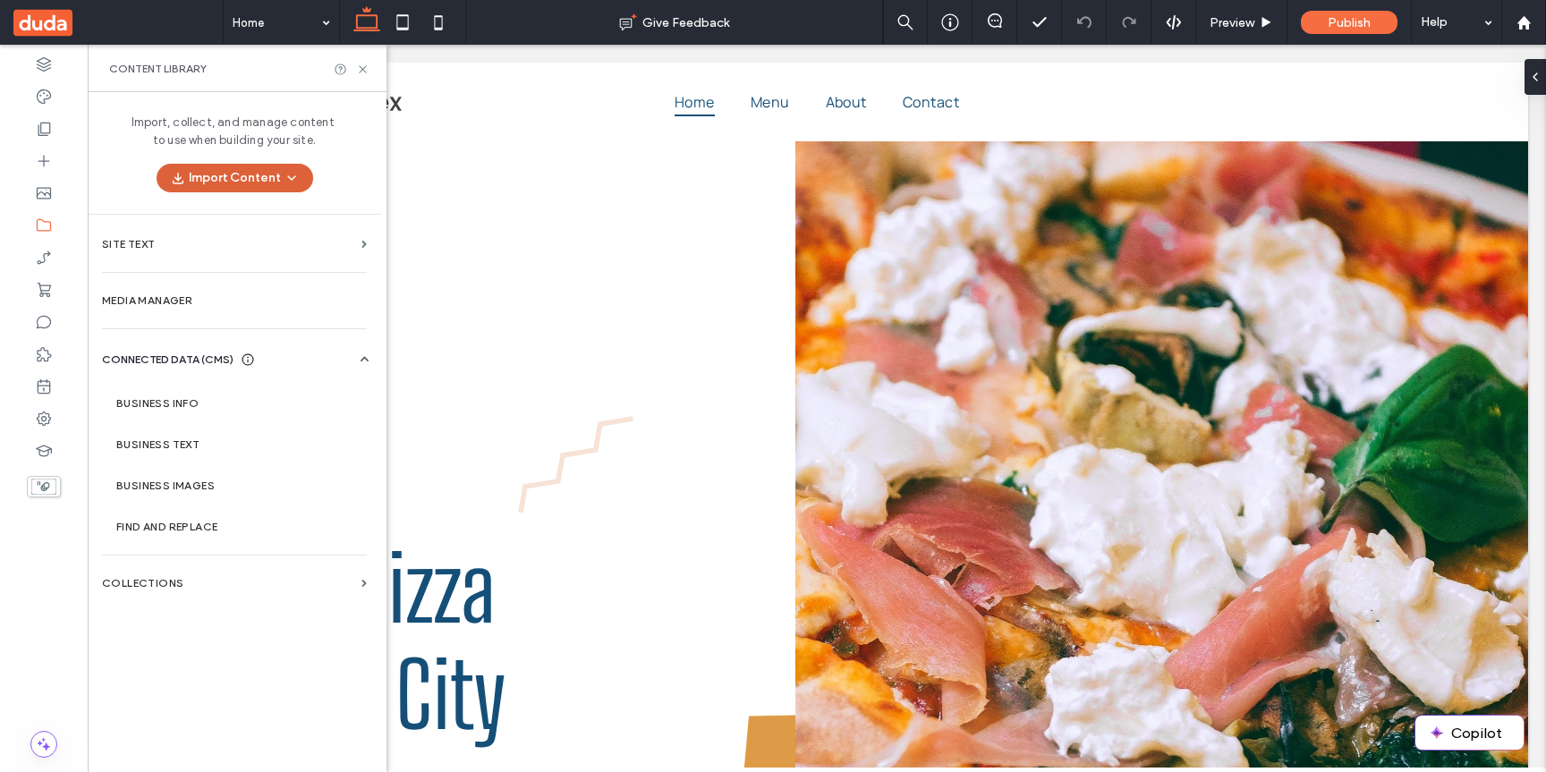
click at [264, 186] on button "Import Content" at bounding box center [235, 178] width 157 height 29
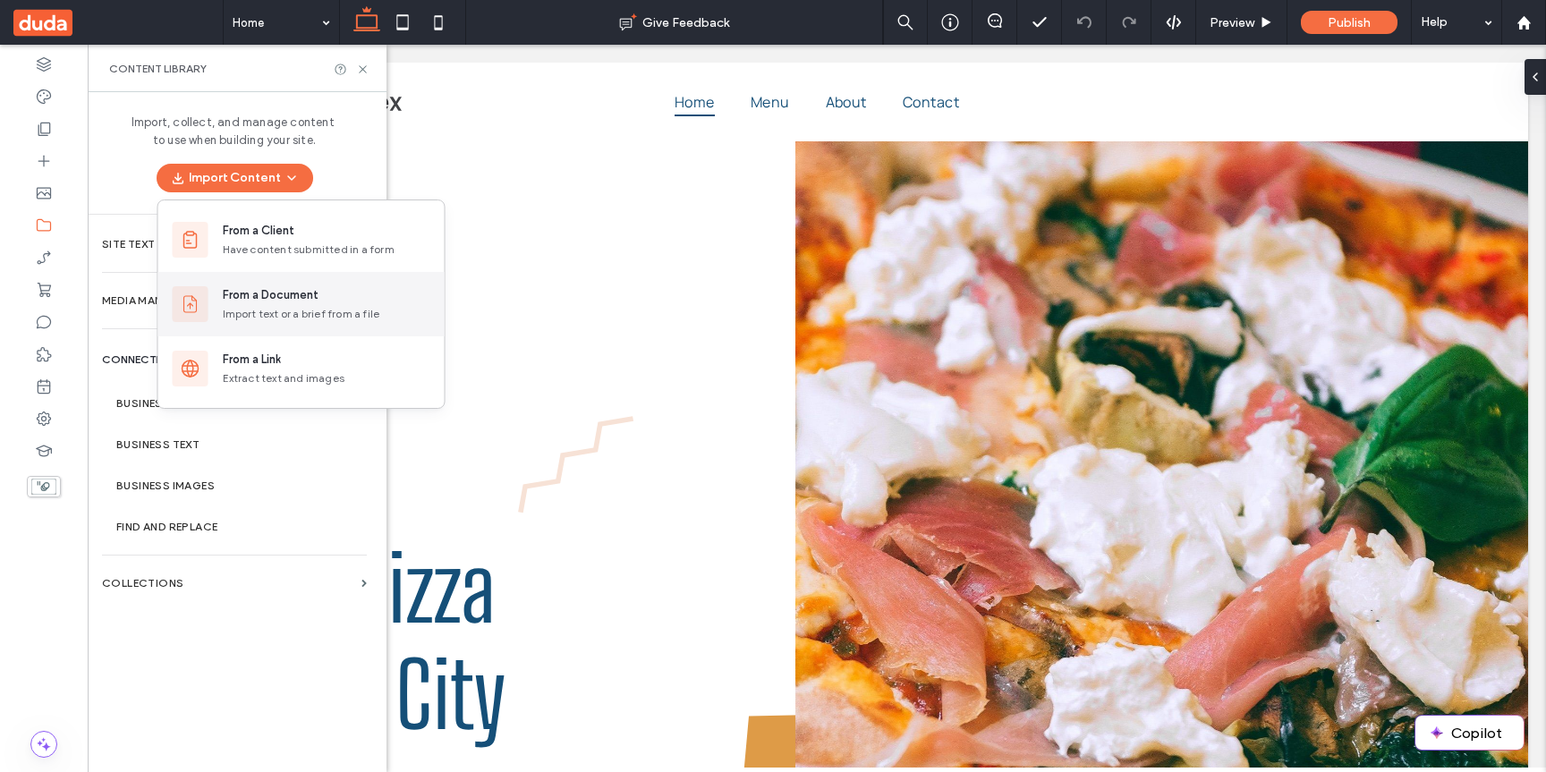
click at [239, 292] on div "From a Document" at bounding box center [271, 295] width 96 height 18
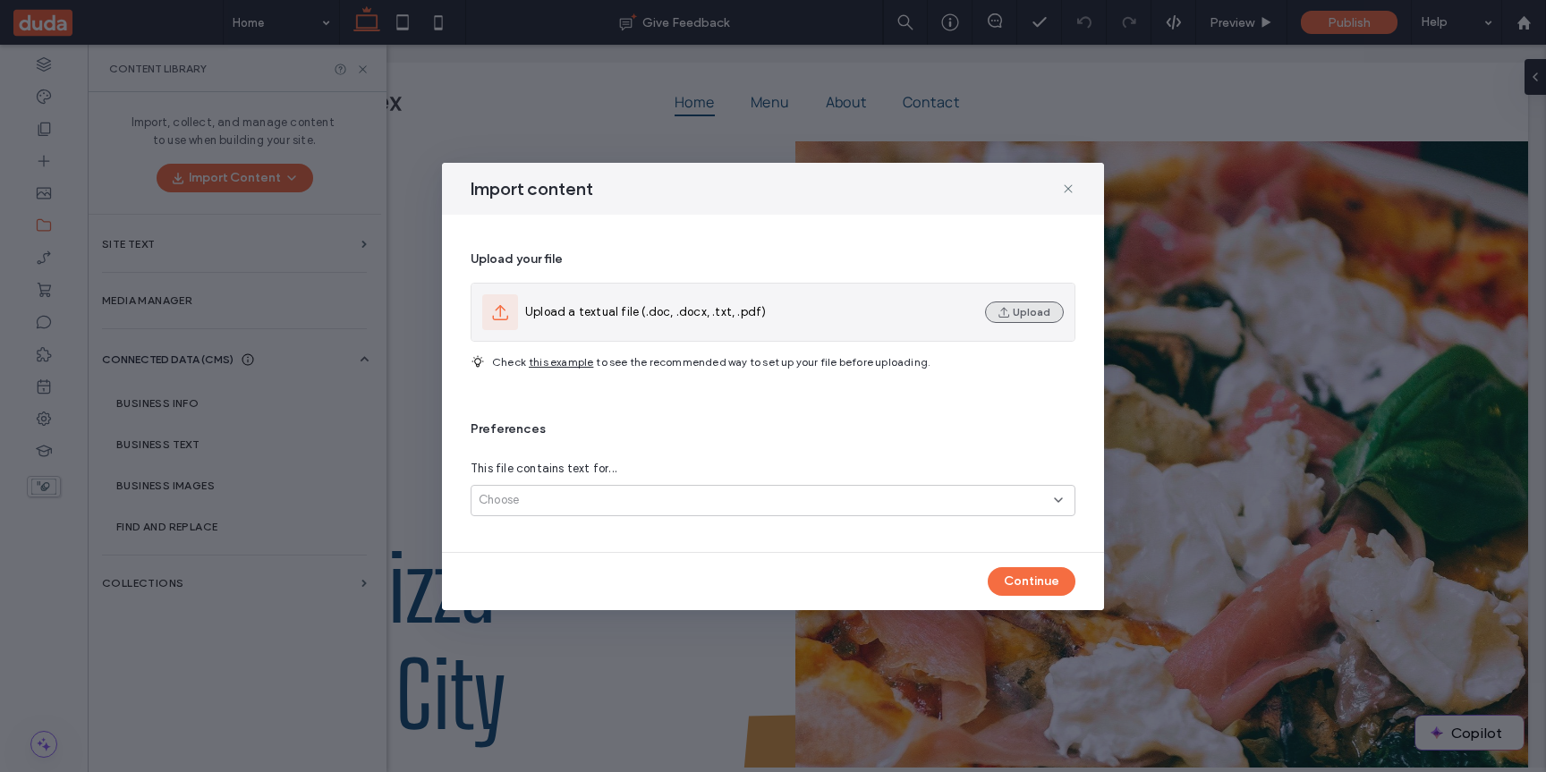
click at [1046, 309] on button "Upload" at bounding box center [1024, 311] width 79 height 21
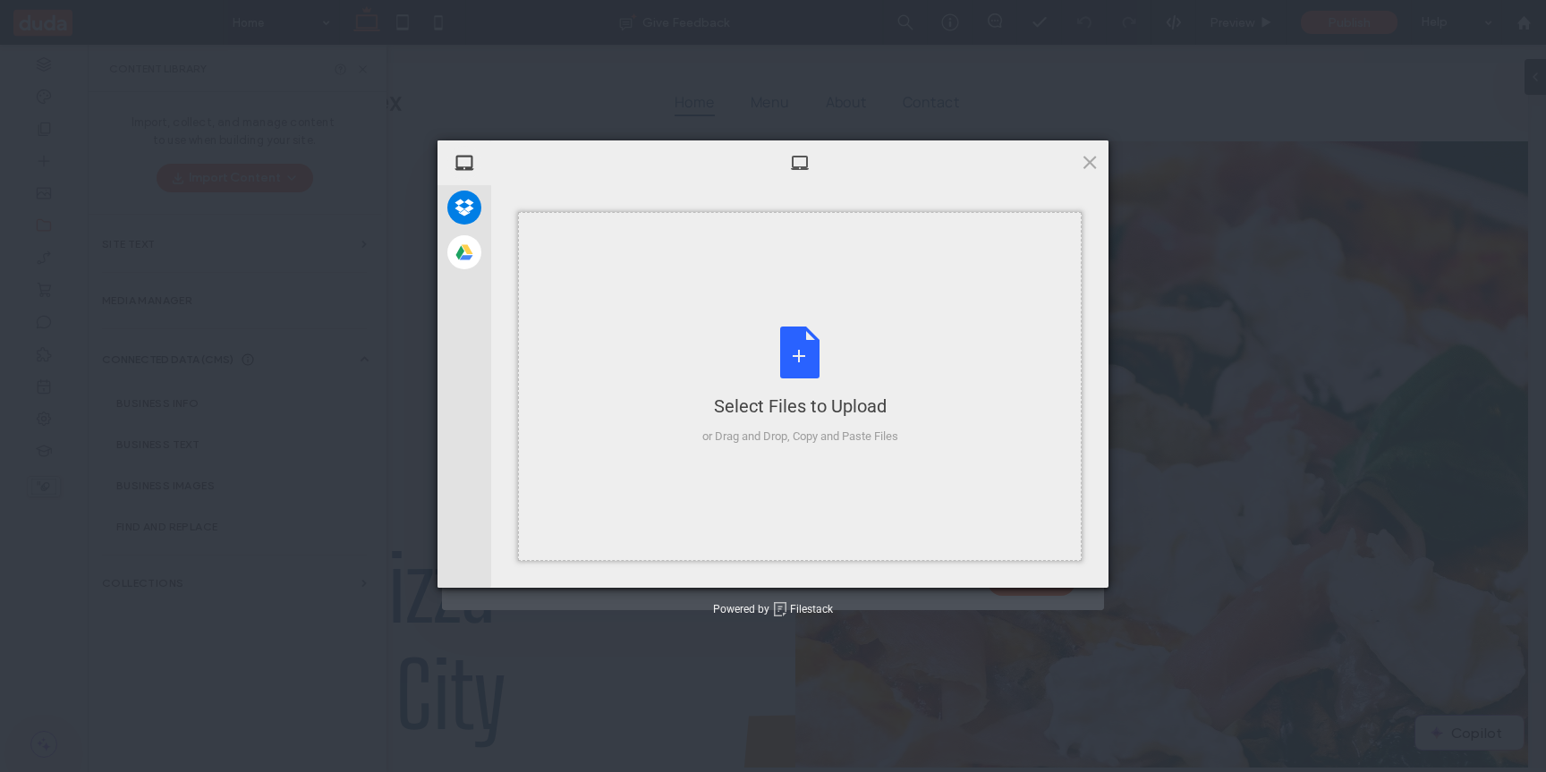
click at [891, 301] on div "Select Files to Upload or Drag and Drop, Copy and Paste Files" at bounding box center [800, 386] width 564 height 349
click at [1184, 325] on div "My Device Dropbox Google Drive Select Files to Upload or Drag and Drop, Copy an…" at bounding box center [773, 386] width 1546 height 772
click at [1089, 160] on span at bounding box center [1090, 162] width 20 height 20
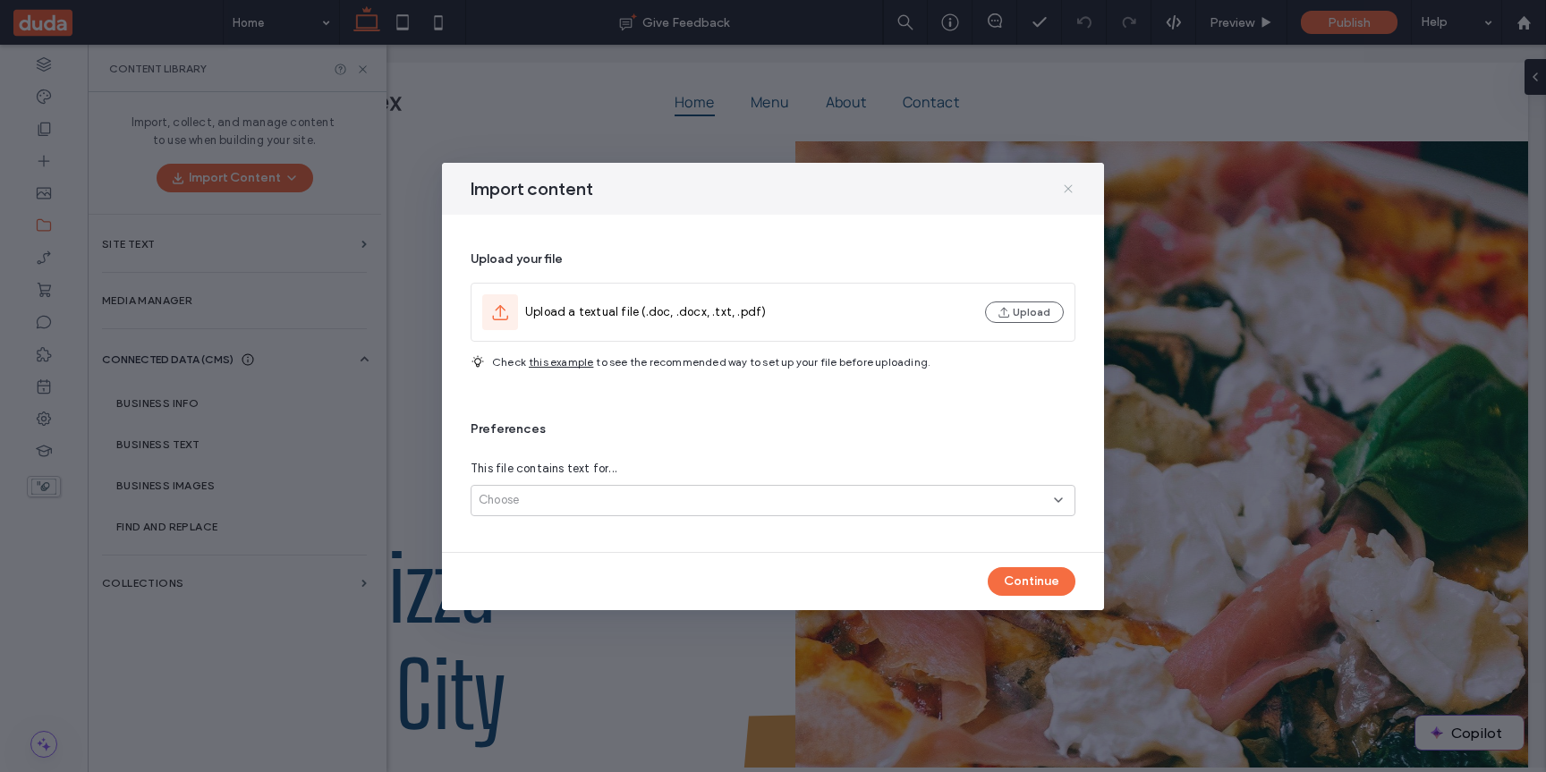
click at [1071, 187] on icon at bounding box center [1068, 189] width 14 height 14
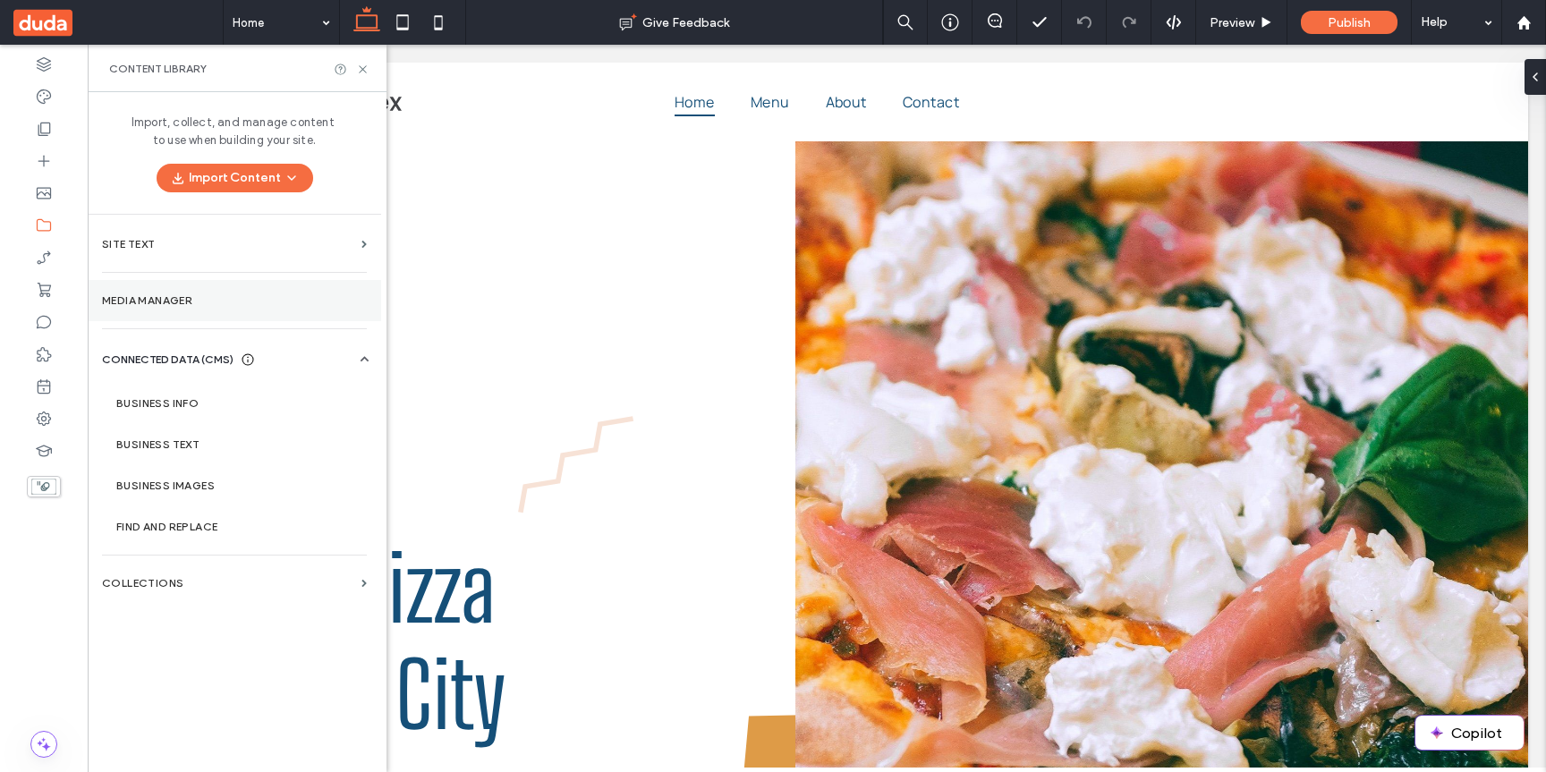
click at [288, 301] on label "Media Manager" at bounding box center [234, 300] width 265 height 13
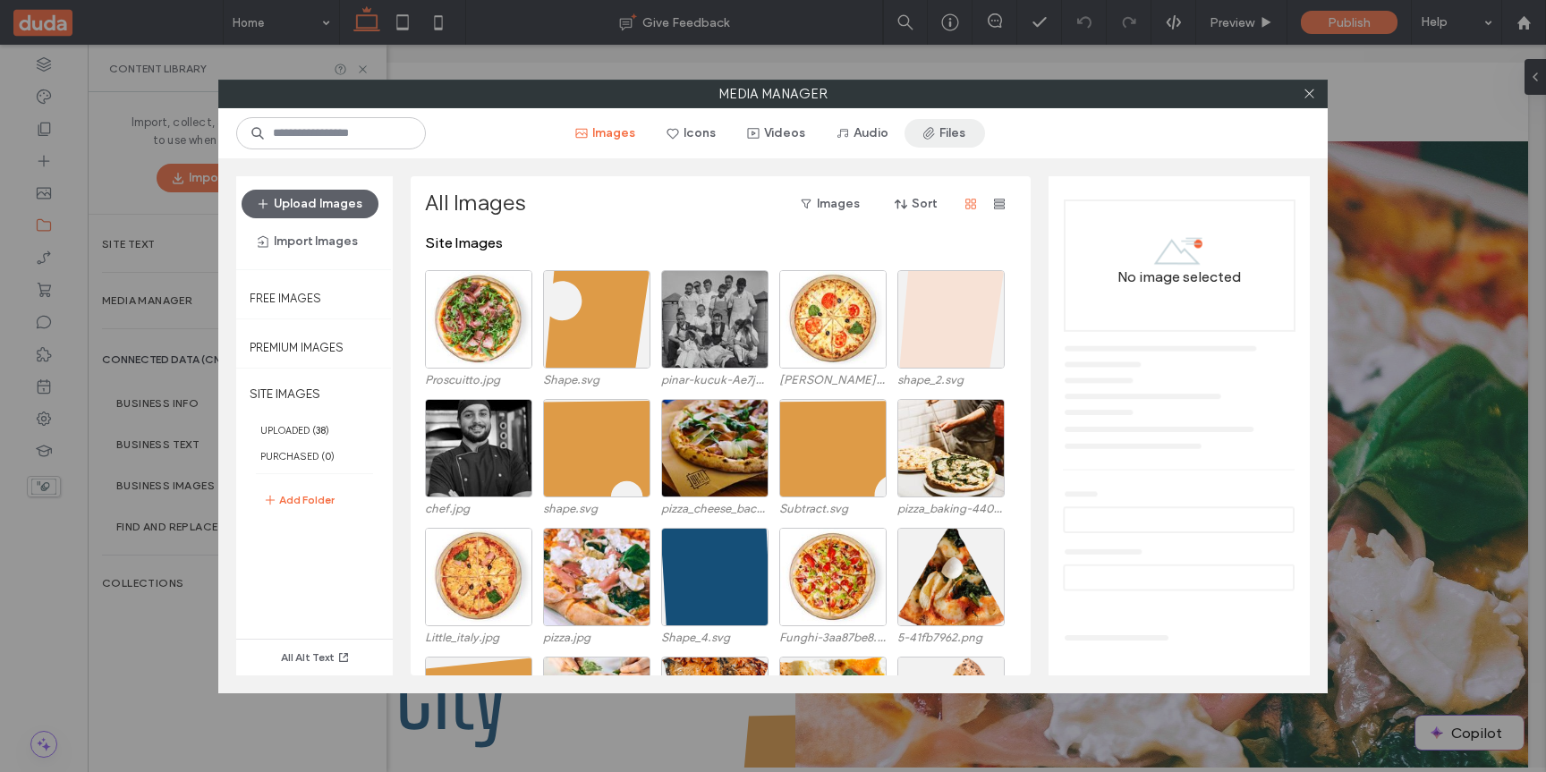
click at [963, 140] on button "Files" at bounding box center [944, 133] width 81 height 29
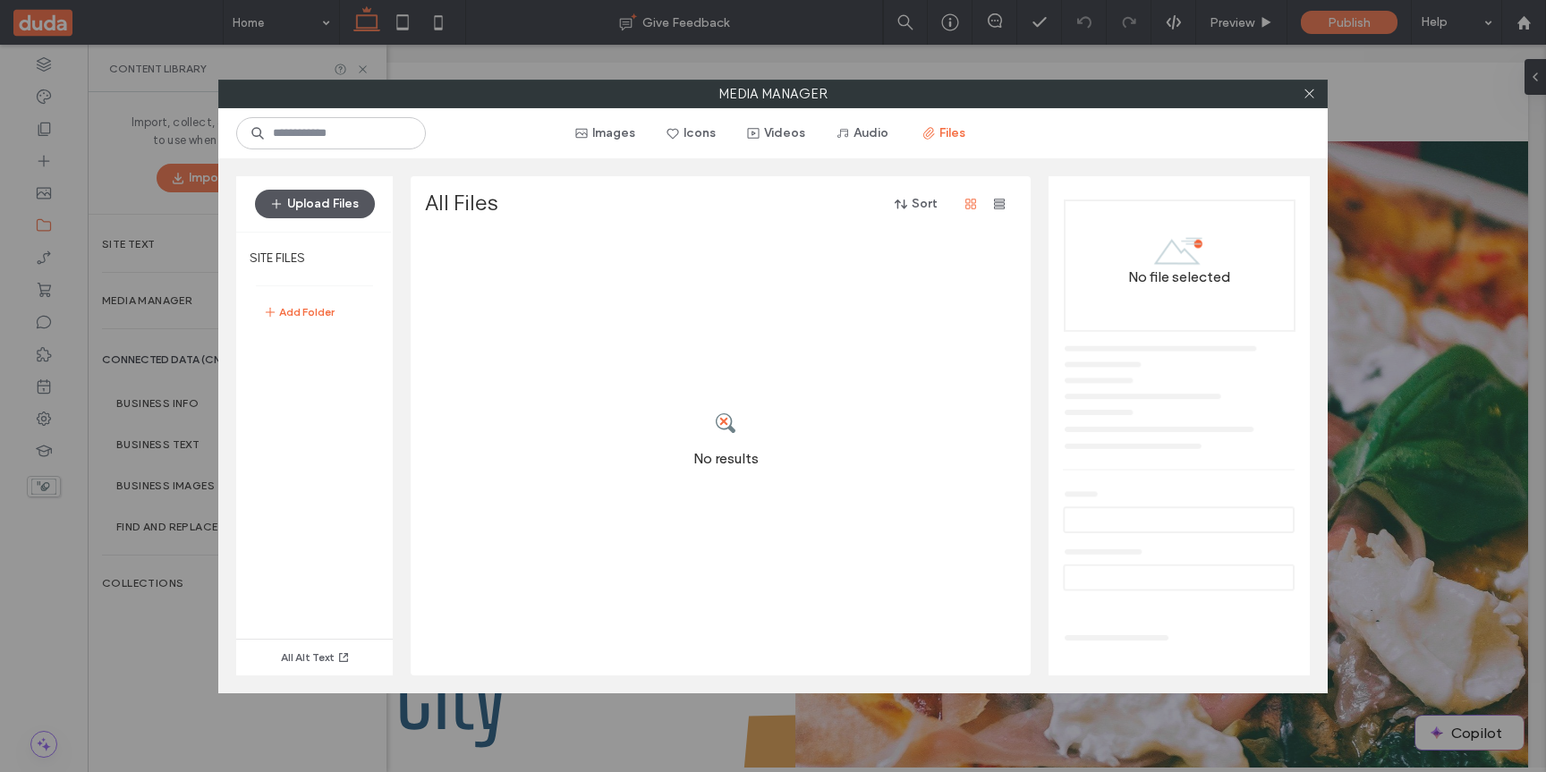
click at [315, 215] on button "Upload Files" at bounding box center [315, 204] width 120 height 29
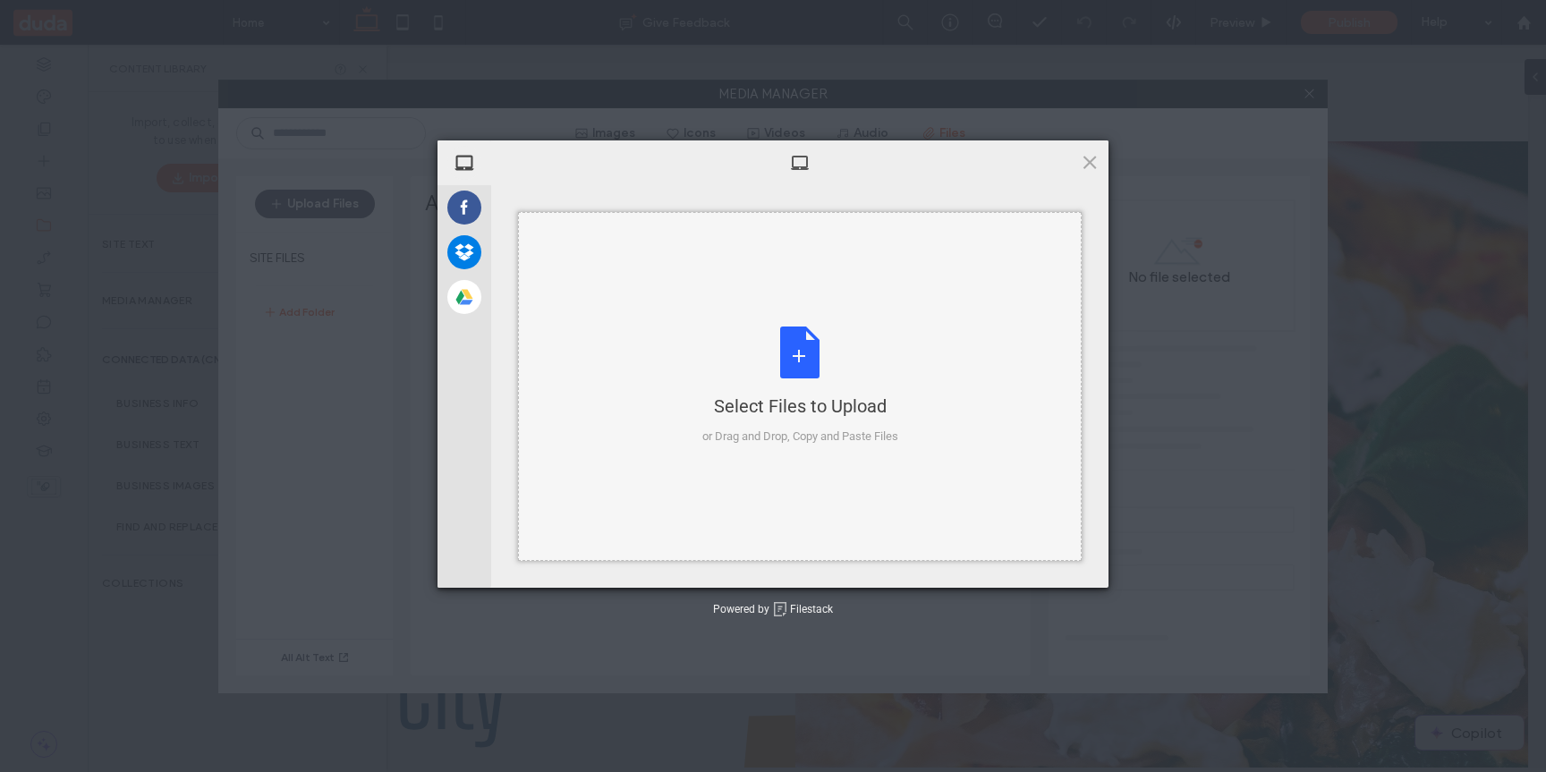
click at [814, 390] on div "Select Files to Upload or Drag and Drop, Copy and Paste Files" at bounding box center [800, 386] width 196 height 119
click at [1073, 155] on div at bounding box center [799, 162] width 617 height 45
click at [1083, 156] on span at bounding box center [1090, 162] width 20 height 20
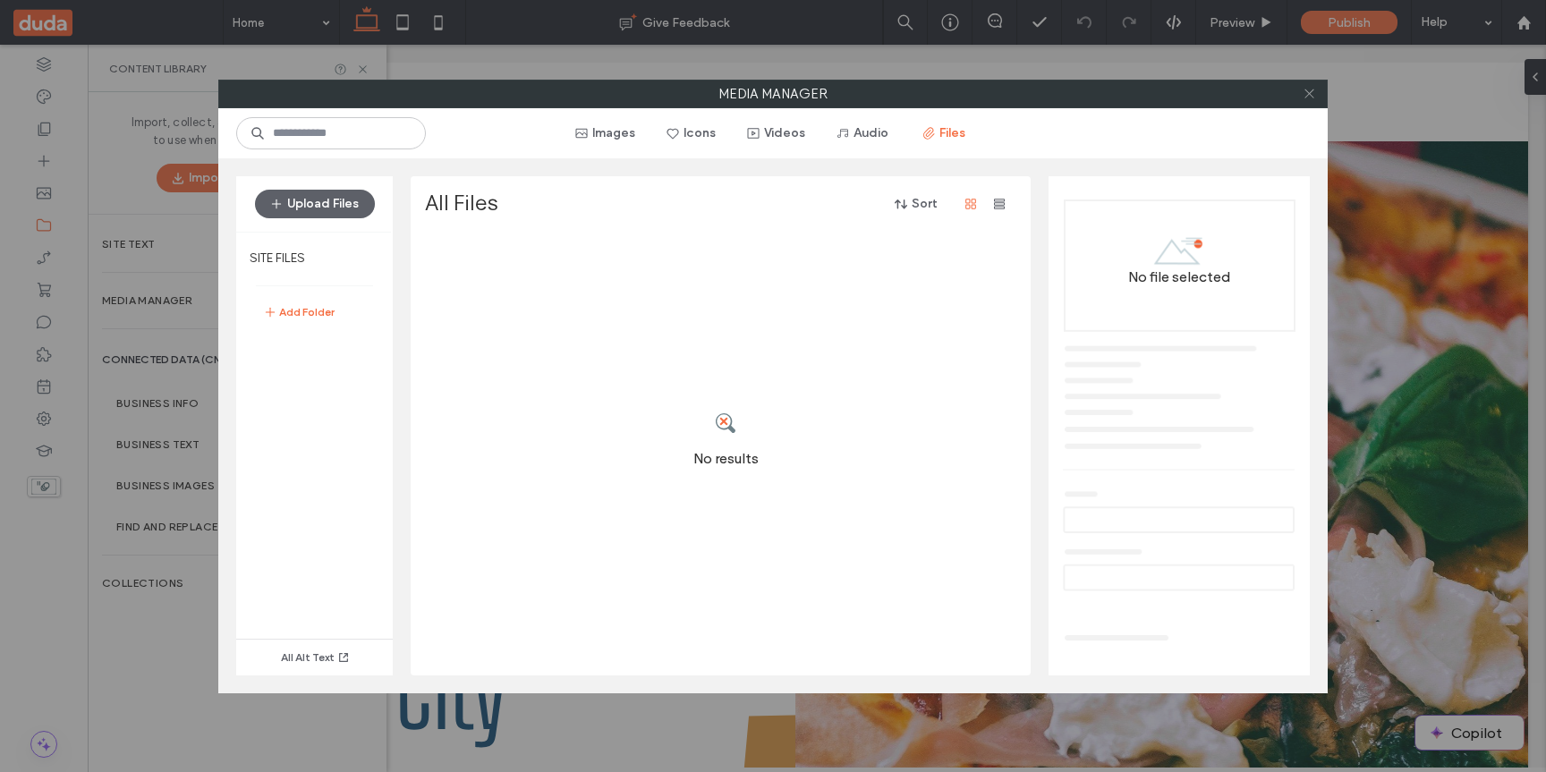
click at [1305, 97] on use at bounding box center [1308, 93] width 9 height 9
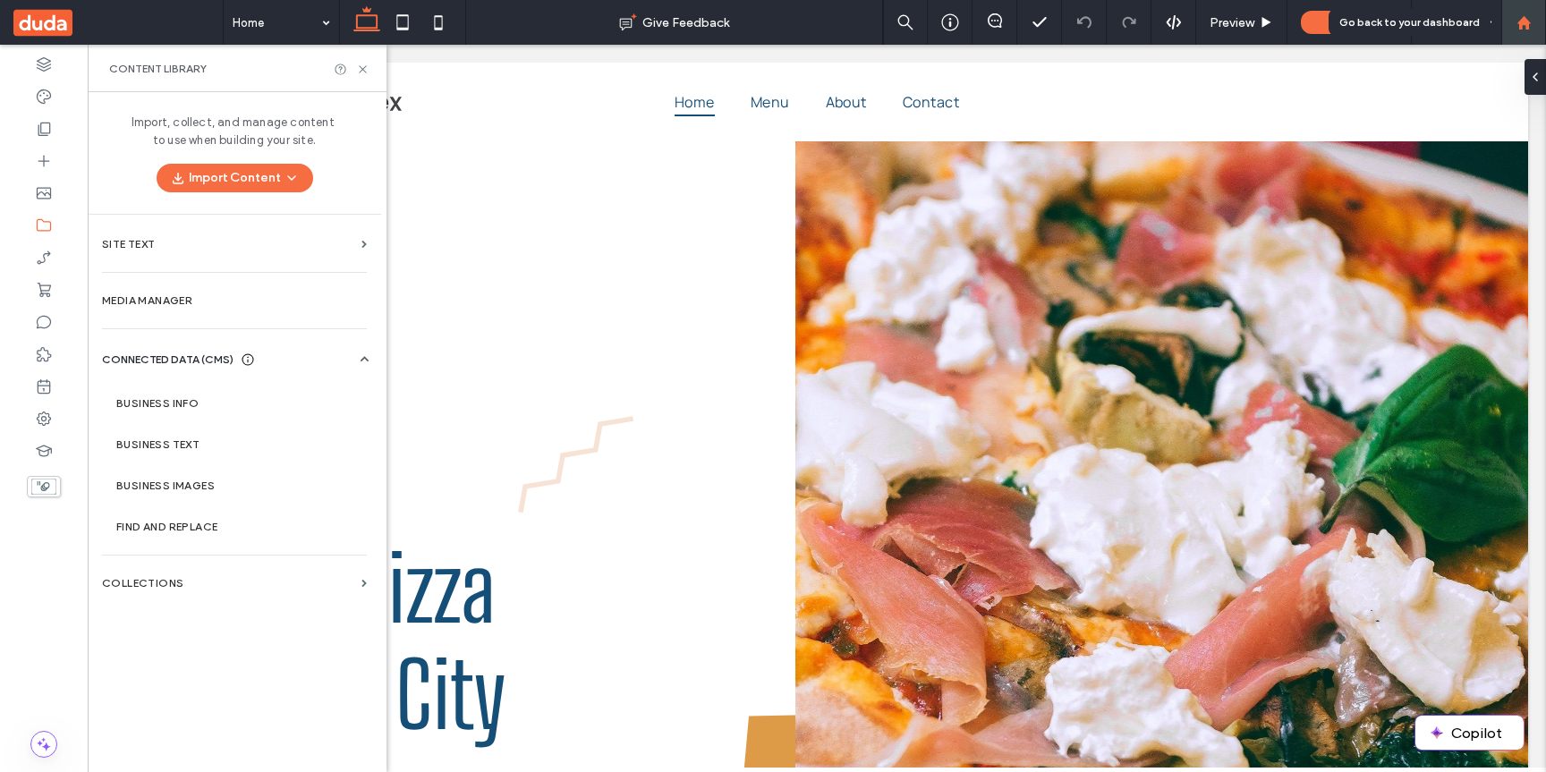
click at [1523, 16] on use at bounding box center [1522, 21] width 13 height 13
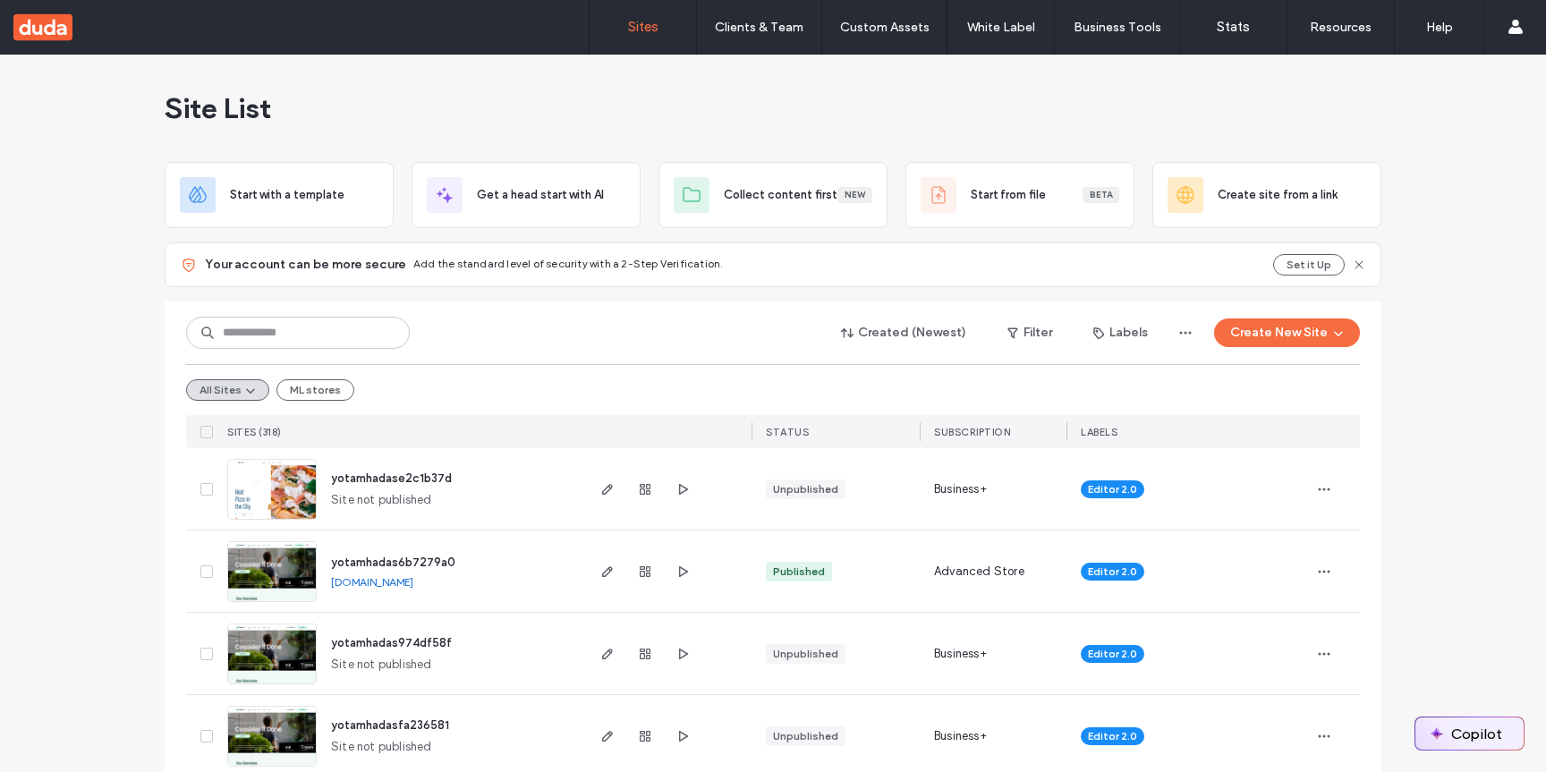
click at [1458, 721] on button "Copilot" at bounding box center [1469, 733] width 108 height 32
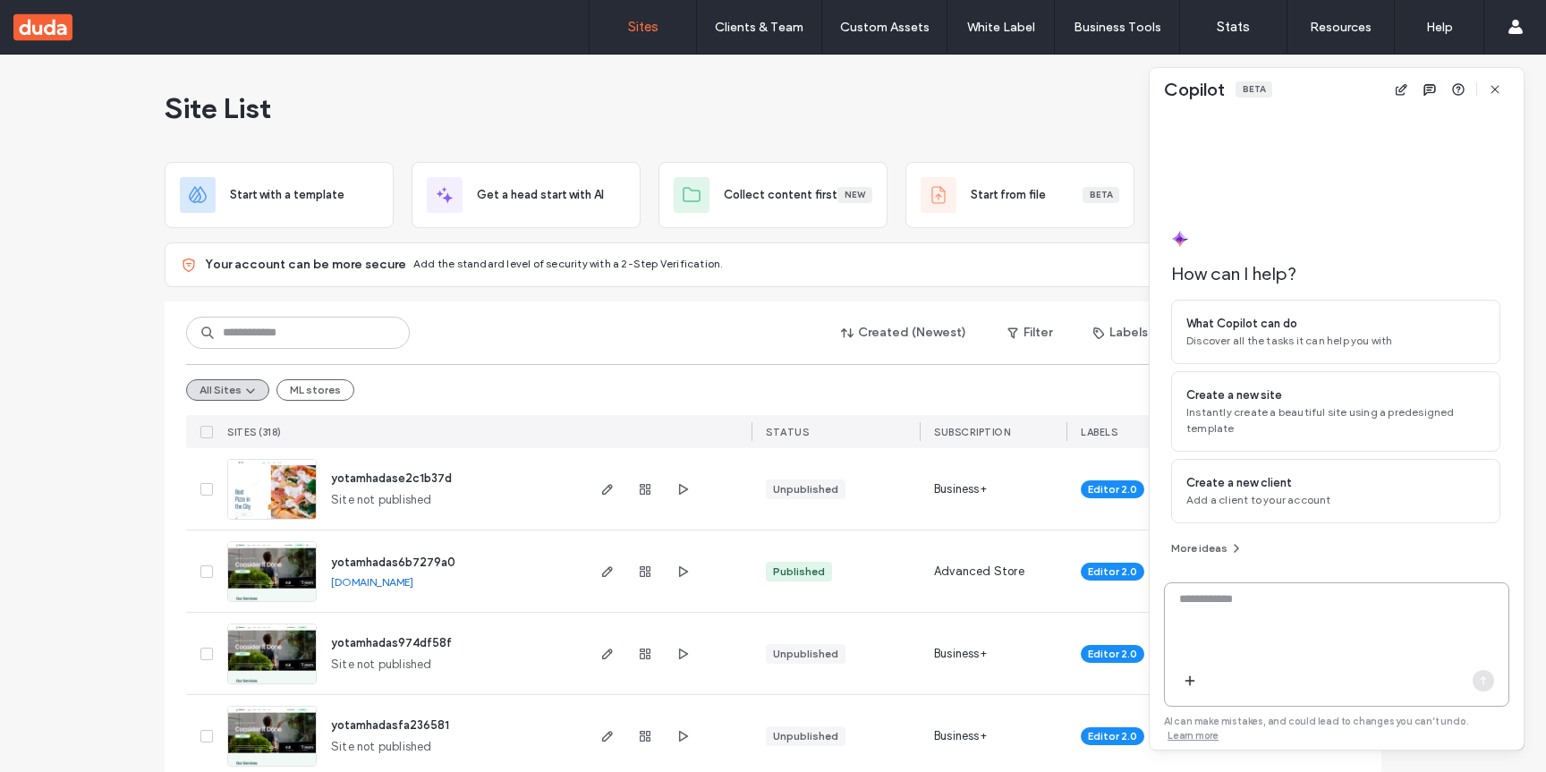
click at [1284, 632] on textarea at bounding box center [1336, 625] width 343 height 70
click at [1192, 688] on icon "button" at bounding box center [1190, 681] width 14 height 14
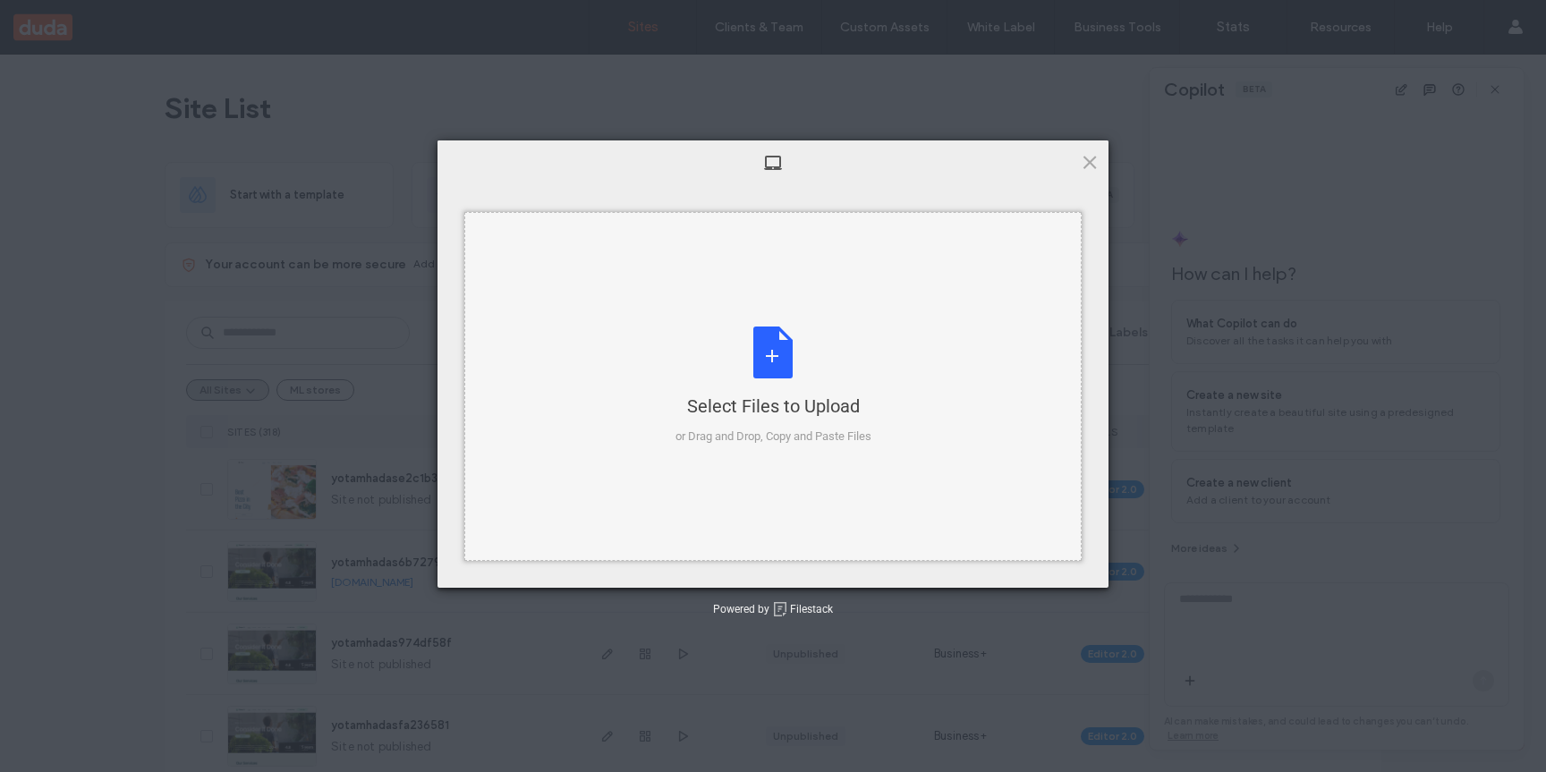
click at [895, 357] on div "Select Files to Upload or Drag and Drop, Copy and Paste Files" at bounding box center [772, 386] width 617 height 349
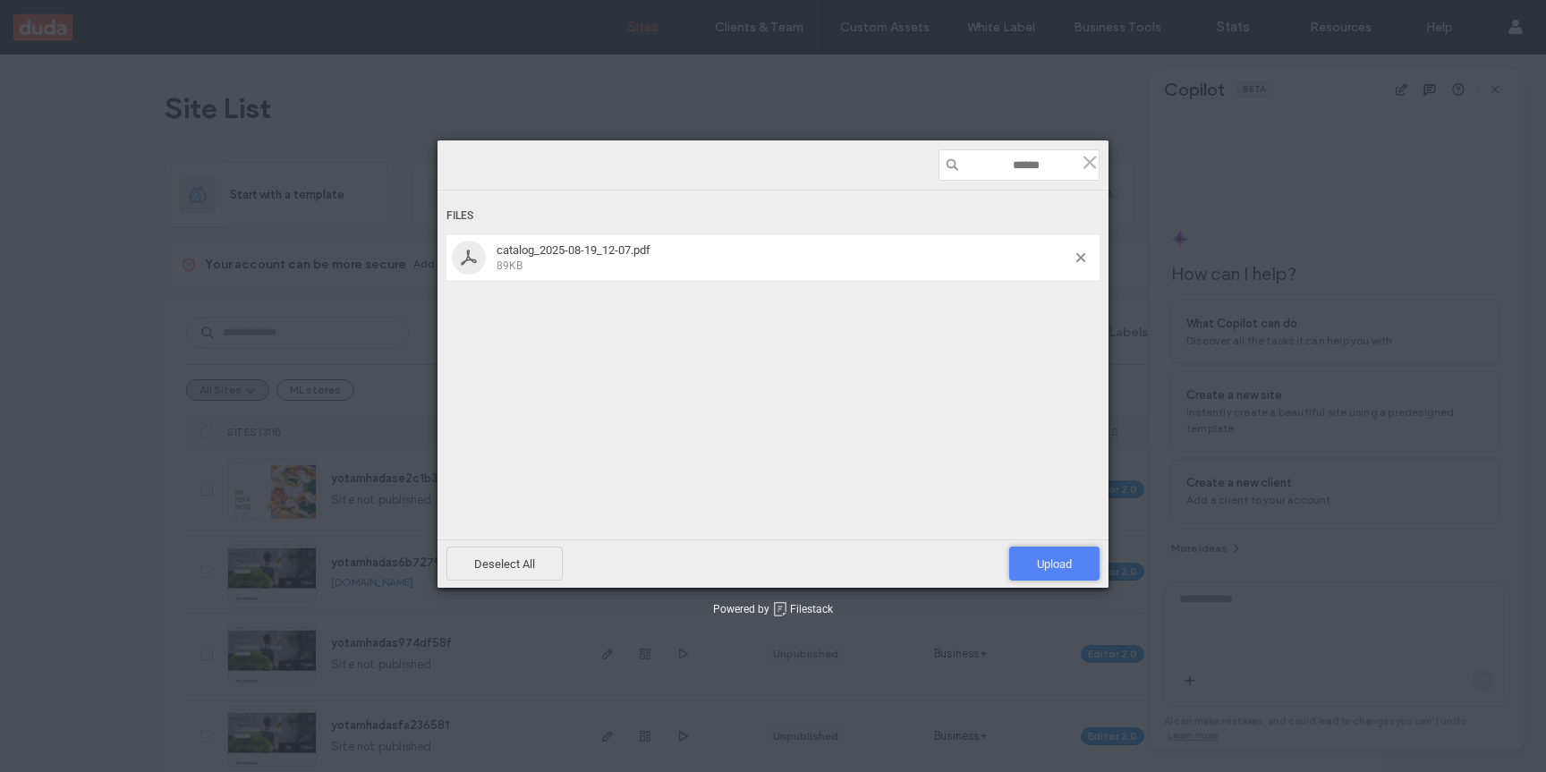
click at [1053, 558] on span "Upload 1" at bounding box center [1054, 563] width 35 height 13
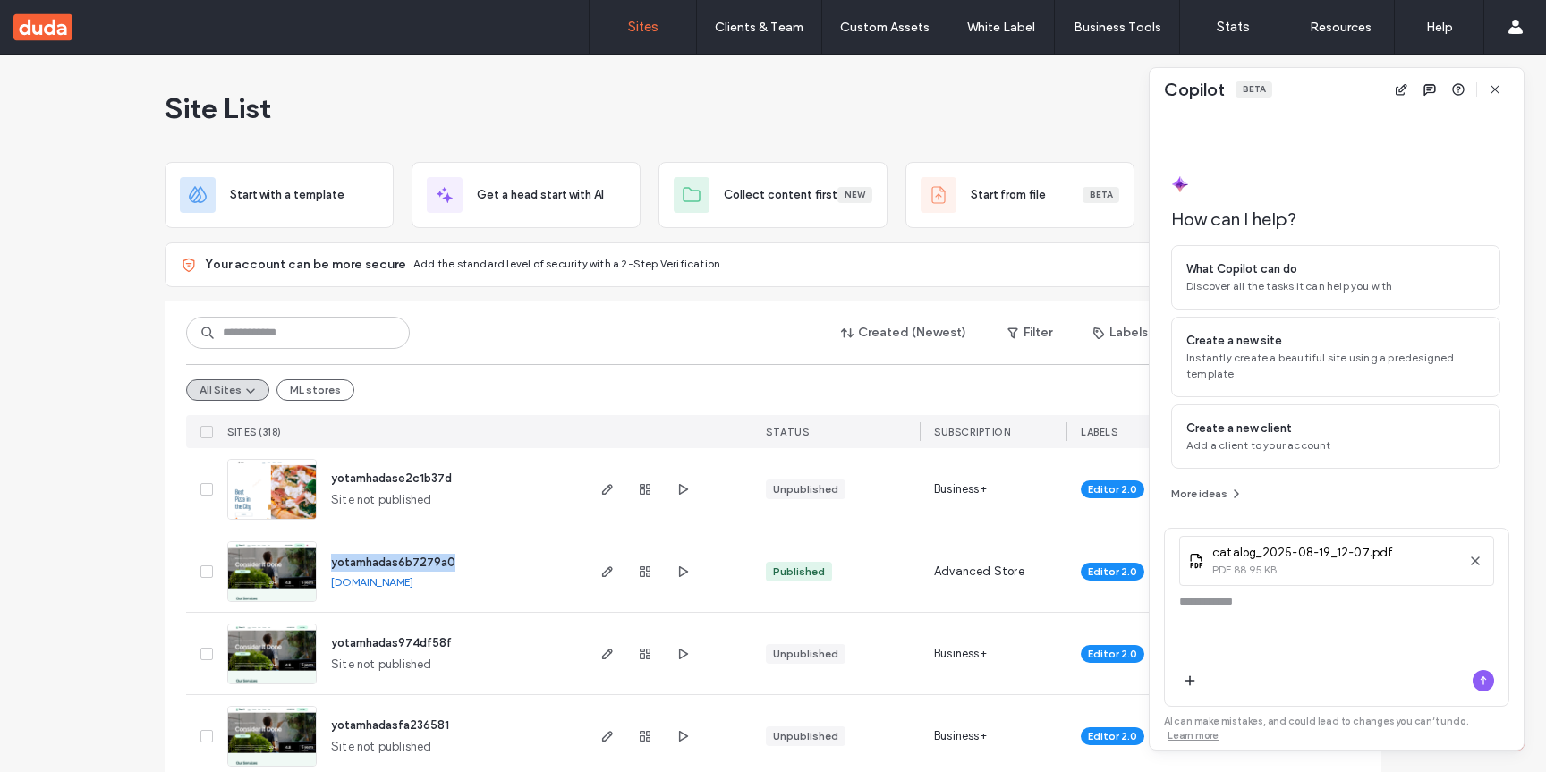
drag, startPoint x: 479, startPoint y: 561, endPoint x: 323, endPoint y: 558, distance: 156.6
click at [323, 558] on div "yotamhadas6b7279a0 [DOMAIN_NAME]" at bounding box center [450, 570] width 266 height 81
copy span "yotamhadas6b7279a0"
click at [1415, 632] on textarea at bounding box center [1336, 628] width 343 height 70
paste textarea "**********"
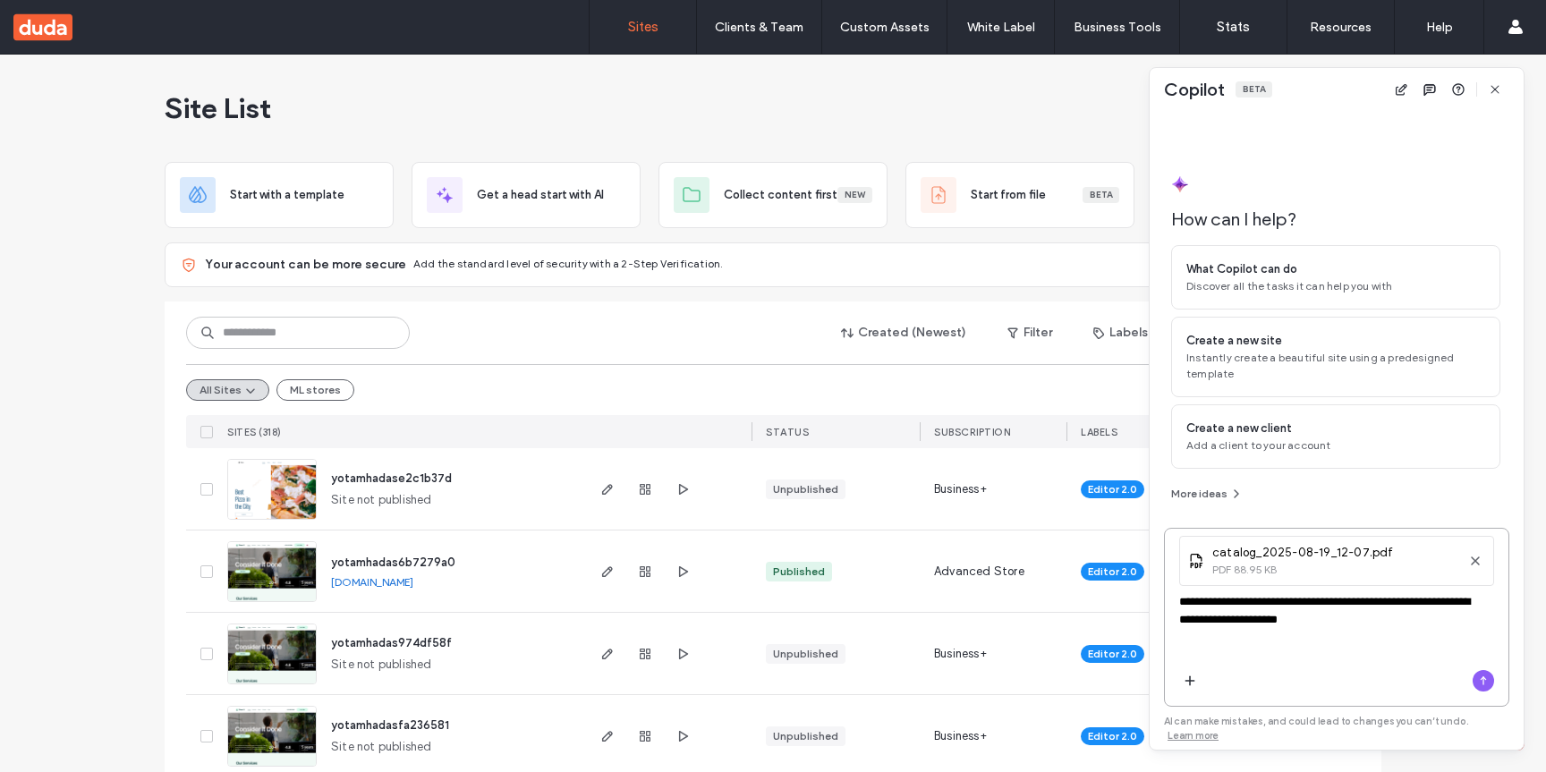
type textarea "**********"
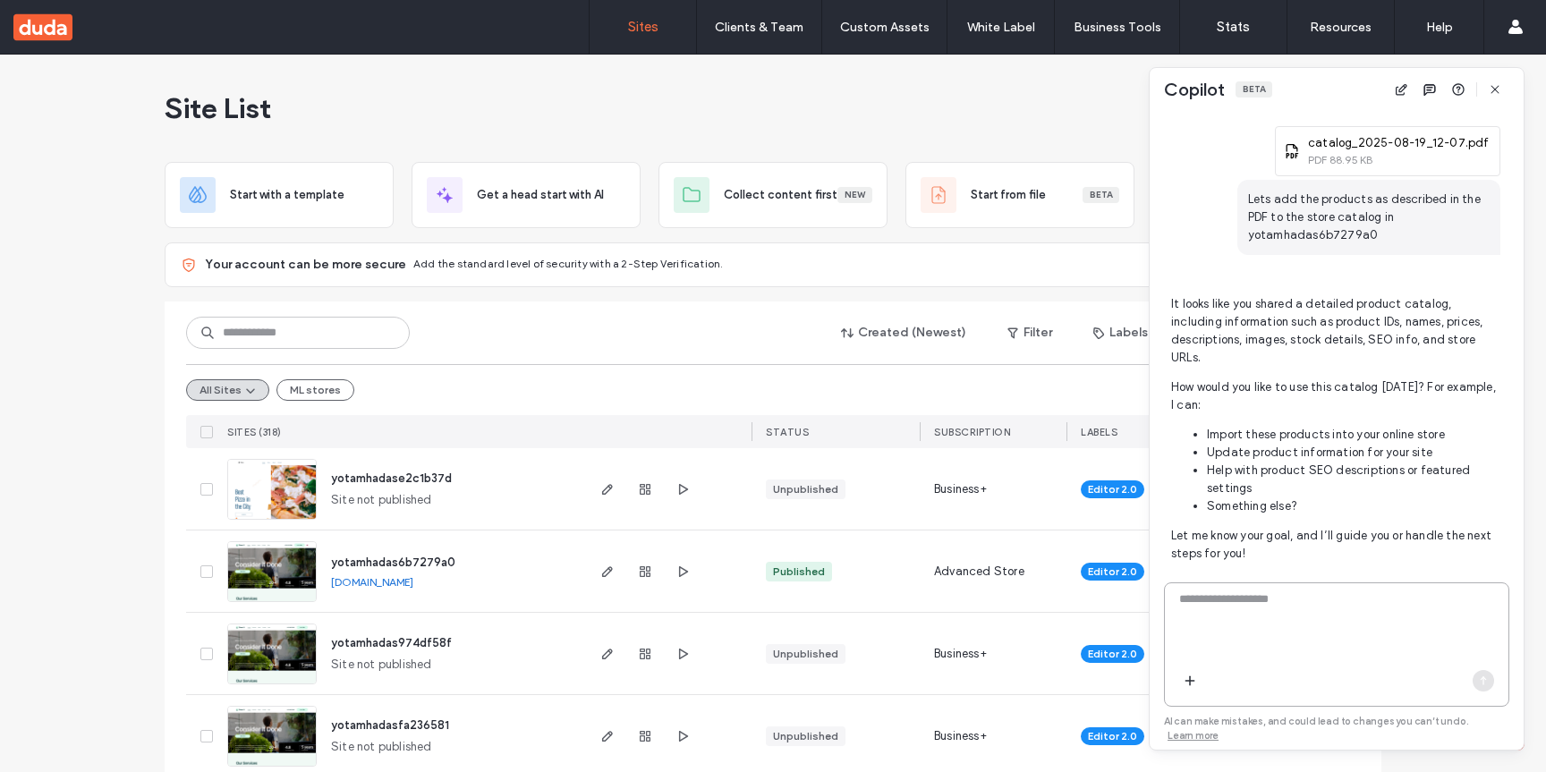
scroll to position [395, 0]
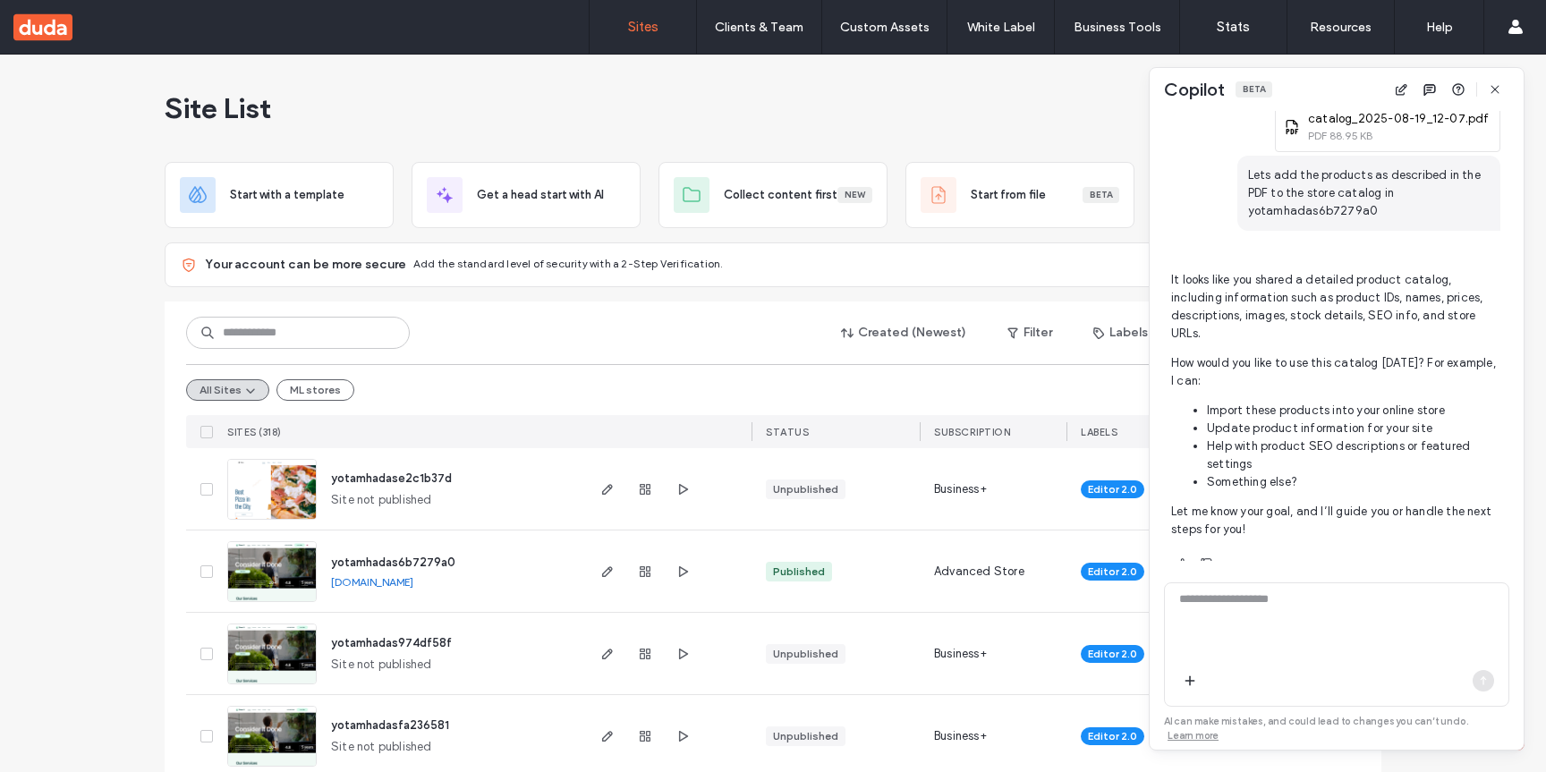
click at [1430, 403] on li "Import these products into your online store" at bounding box center [1353, 411] width 293 height 18
drag, startPoint x: 1430, startPoint y: 403, endPoint x: 1226, endPoint y: 403, distance: 204.8
click at [1226, 403] on li "Import these products into your online store" at bounding box center [1353, 411] width 293 height 18
copy li "Import these products into your online store"
click at [1302, 623] on textarea at bounding box center [1336, 625] width 343 height 70
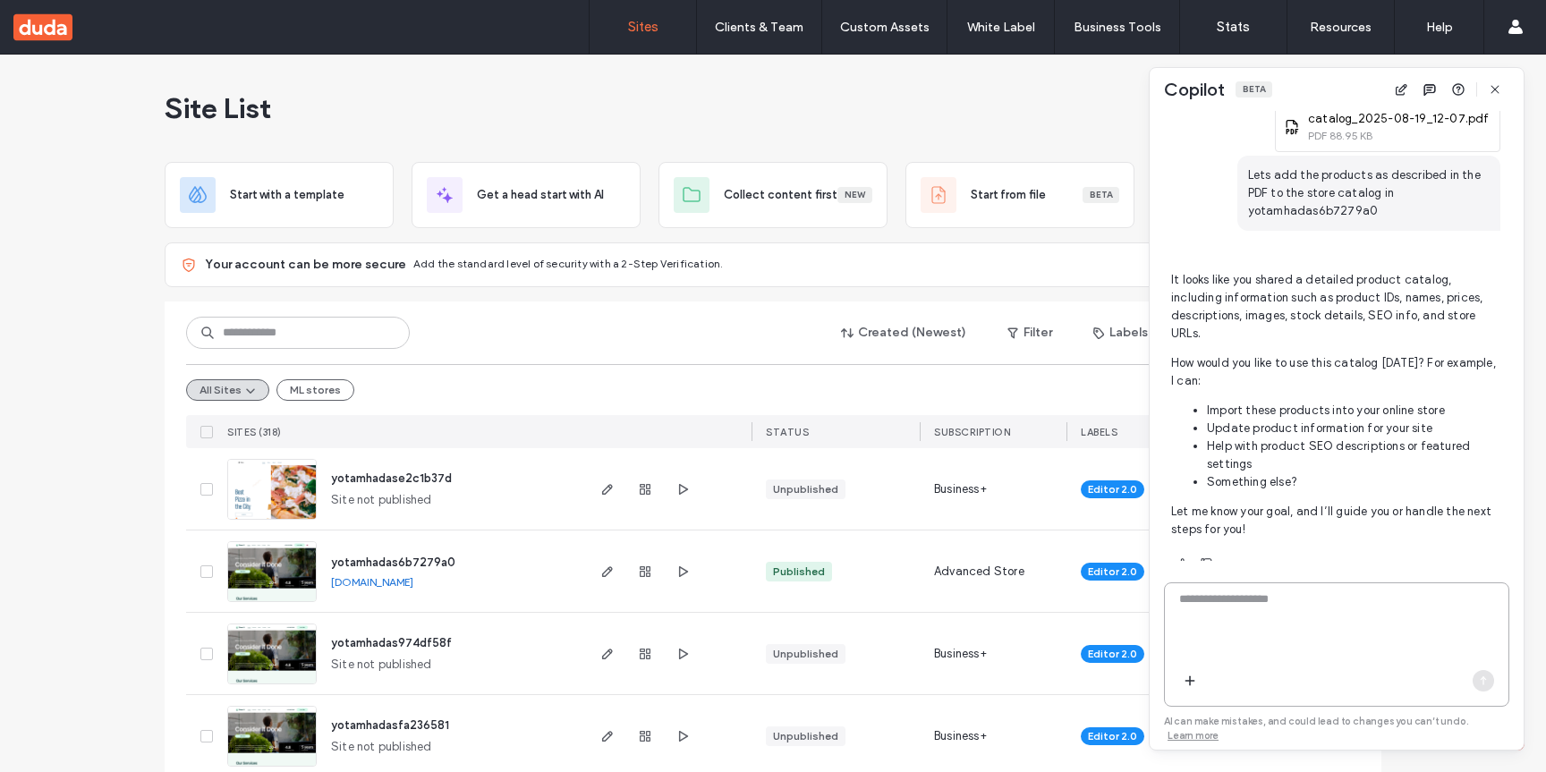
paste textarea "**********"
type textarea "**********"
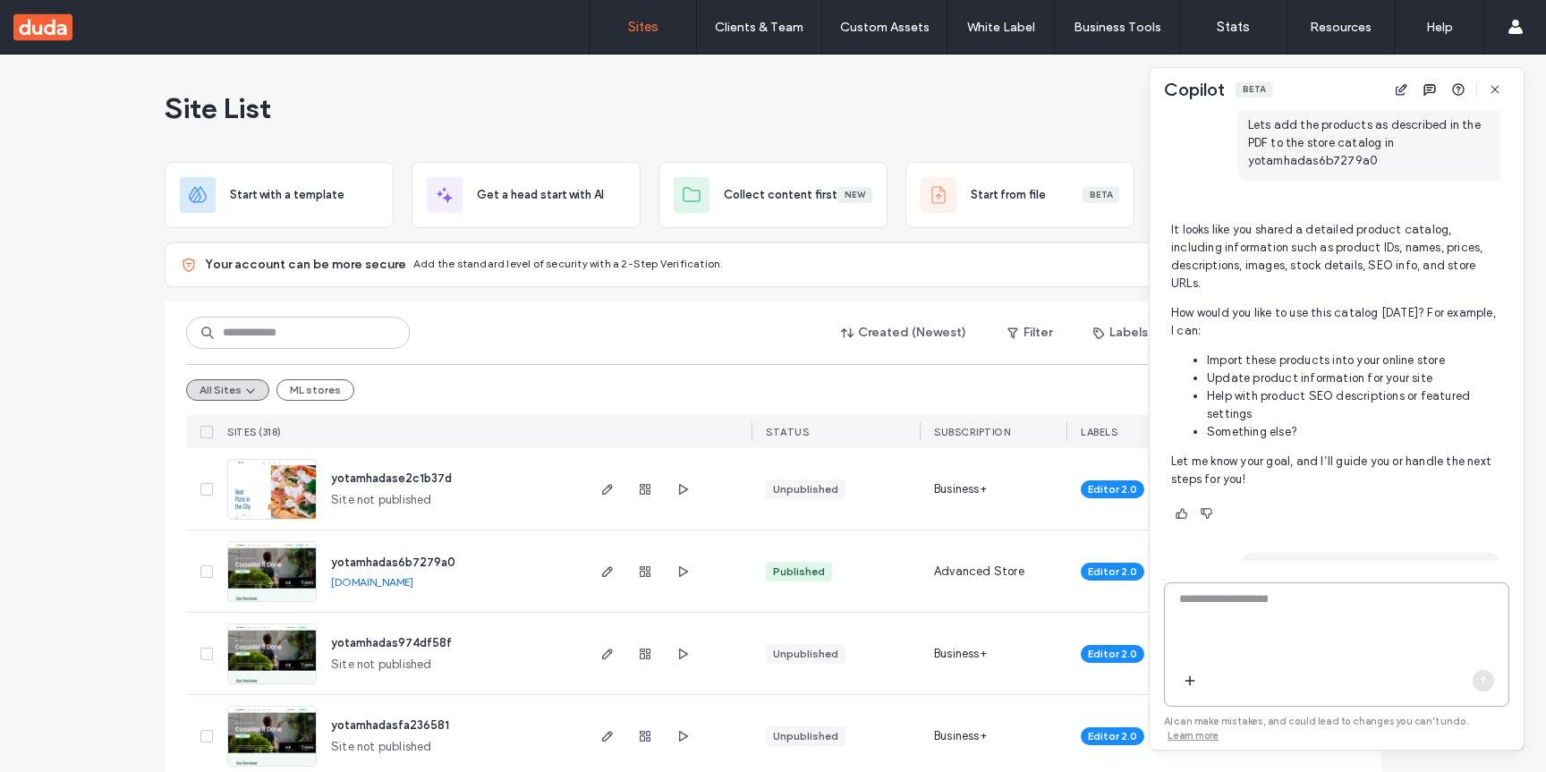
scroll to position [433, 0]
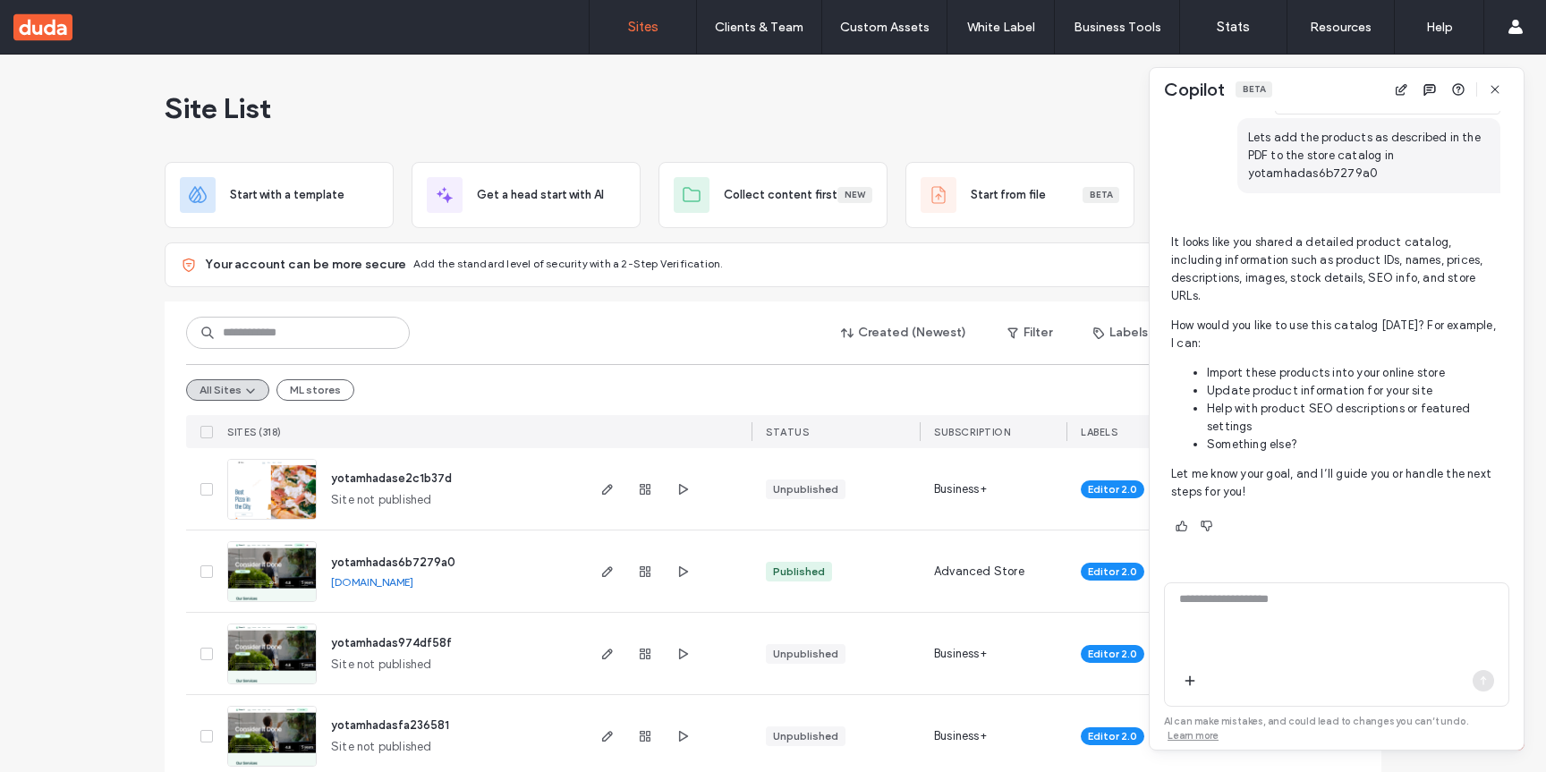
click at [1317, 169] on span "Lets add the products as described in the PDF to the store catalog in yotamhada…" at bounding box center [1368, 155] width 263 height 75
copy span "yotamhadas6b7279a0"
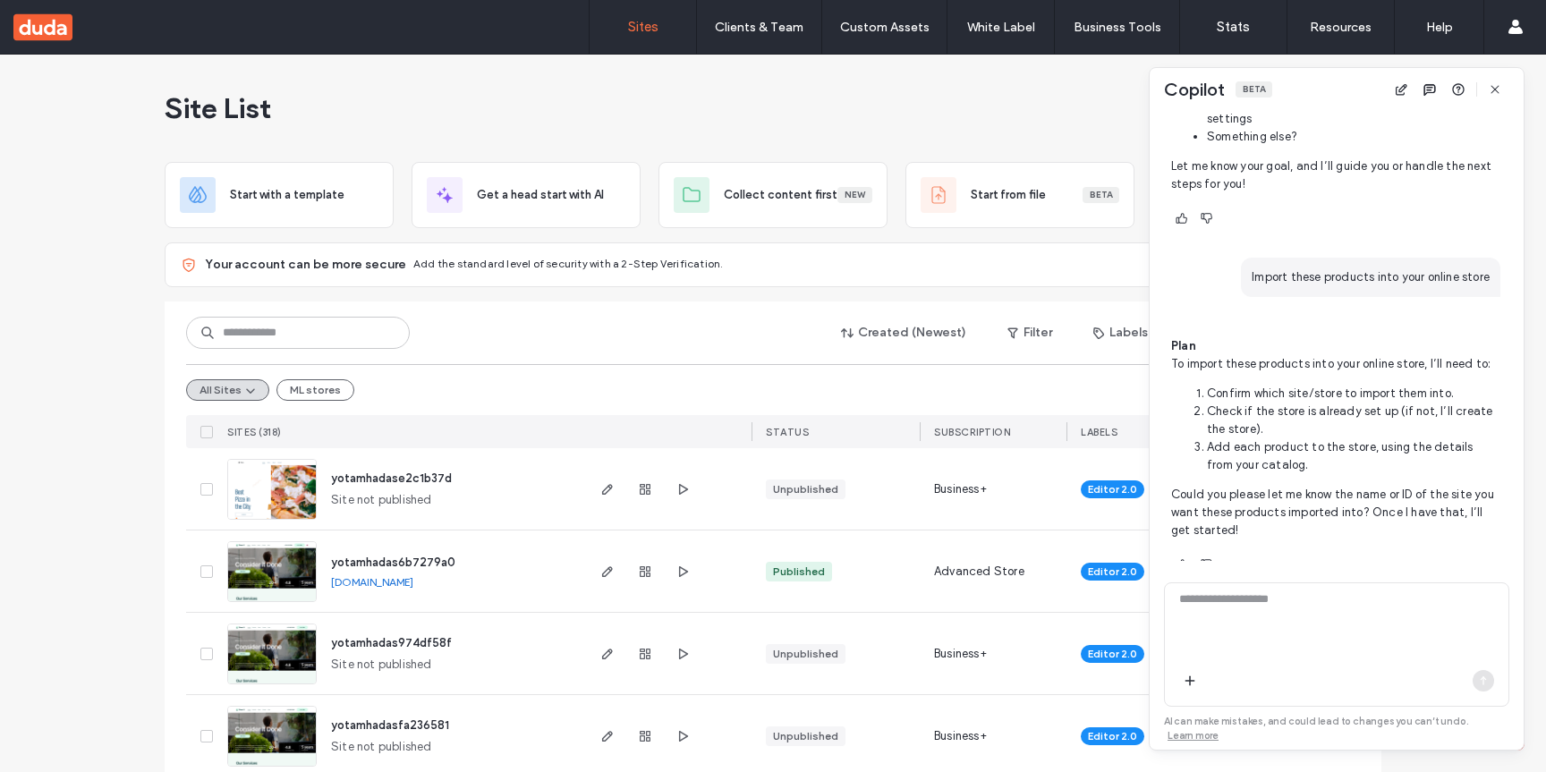
scroll to position [761, 0]
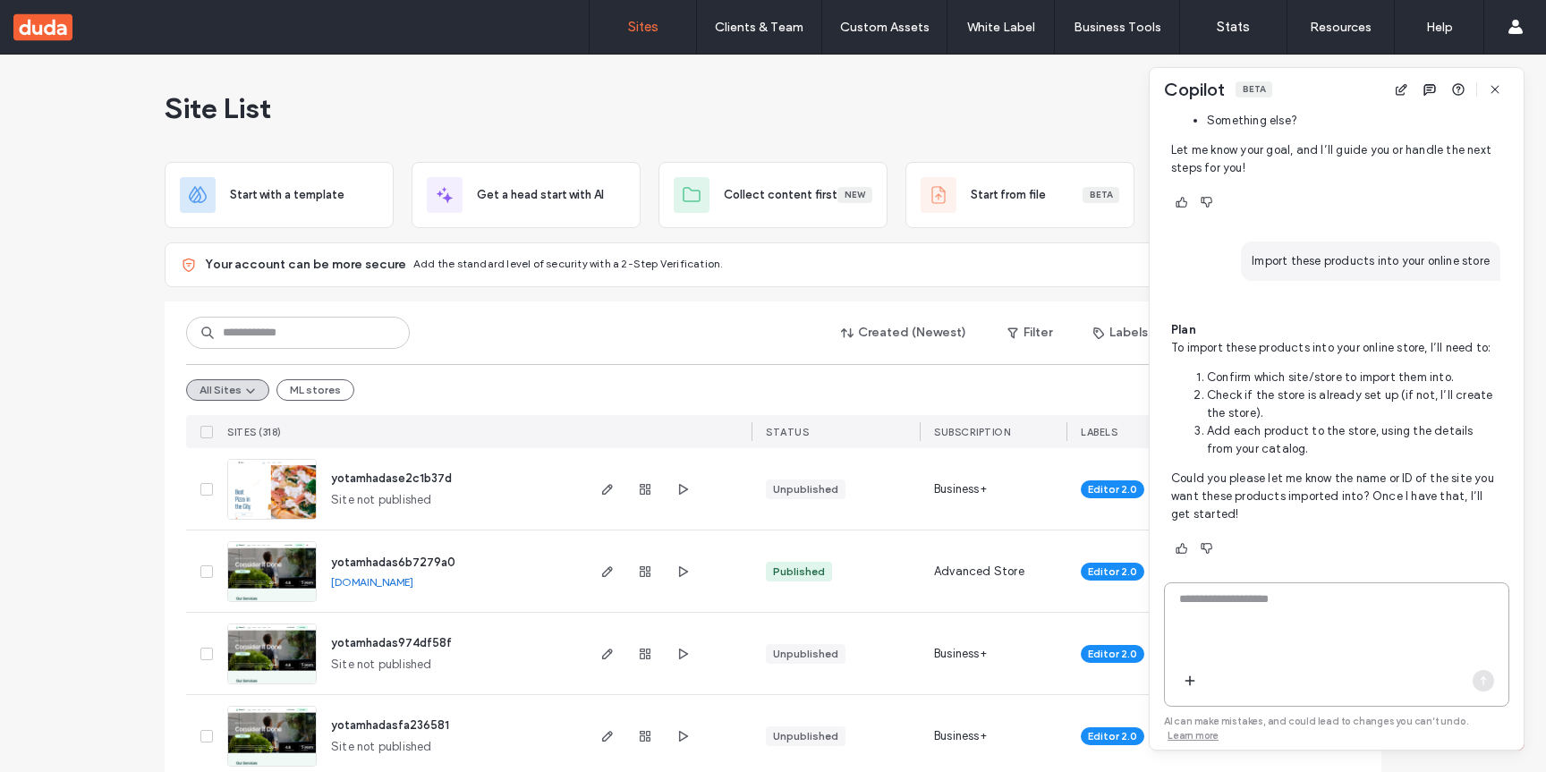
click at [1259, 651] on textarea at bounding box center [1336, 625] width 343 height 70
paste textarea "**********"
type textarea "**********"
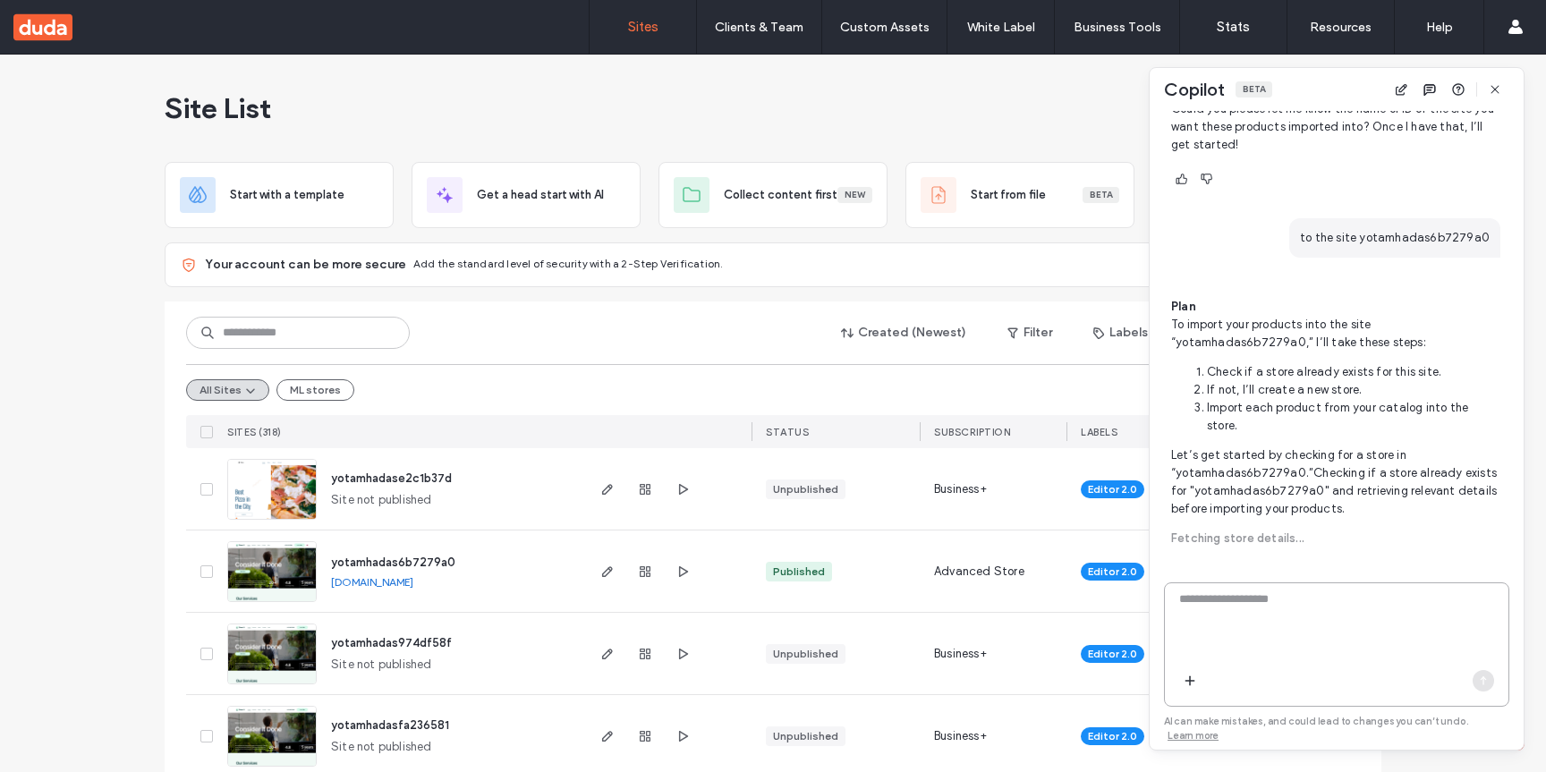
scroll to position [897, 0]
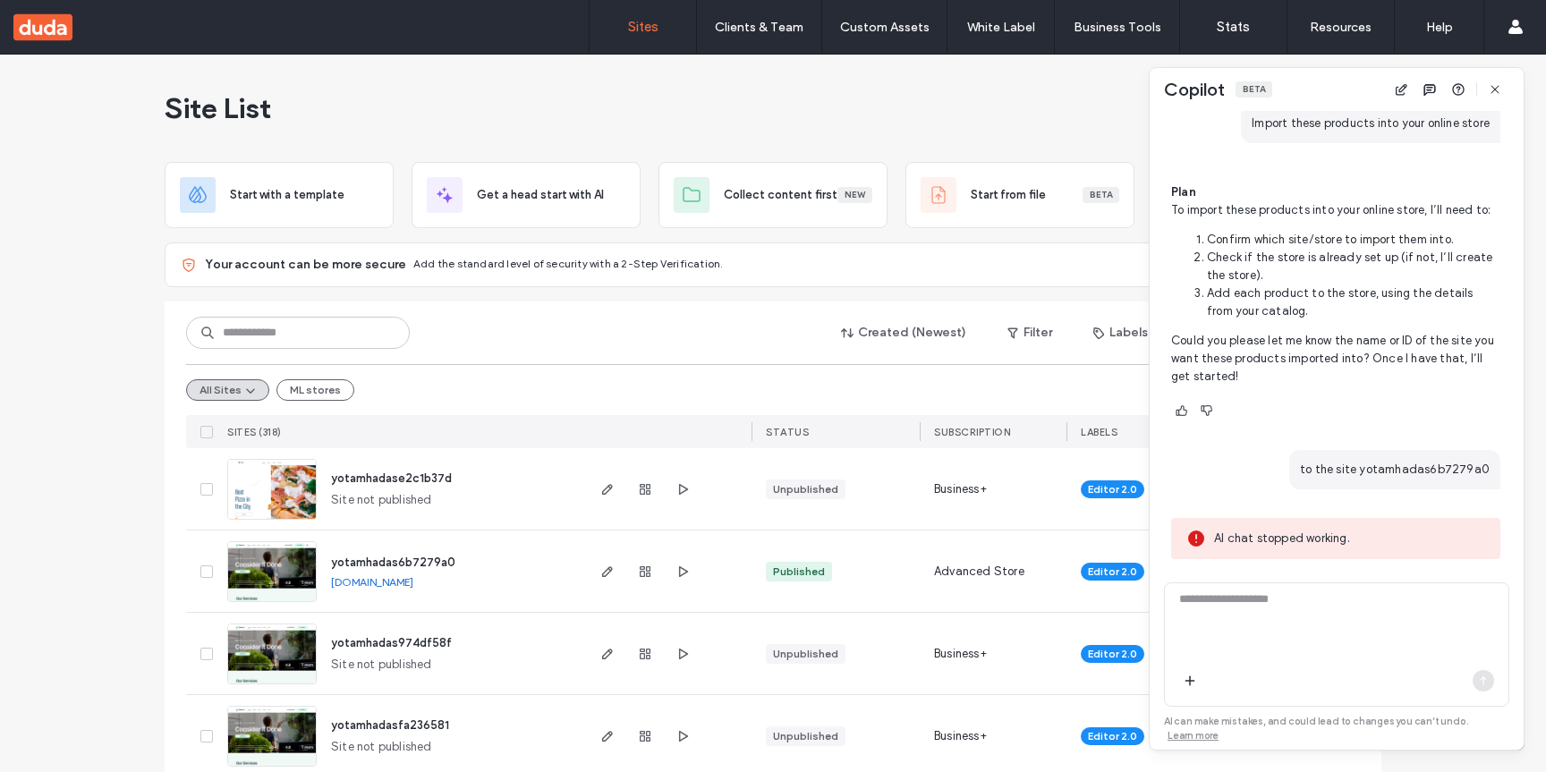
click at [1357, 485] on span "to the site yotamhadas6b7279a0" at bounding box center [1394, 469] width 211 height 39
click at [1336, 376] on p "Could you please let me know the name or ID of the site you want these products…" at bounding box center [1335, 359] width 329 height 54
click at [1411, 483] on span "to the site yotamhadas6b7279a0" at bounding box center [1394, 469] width 211 height 39
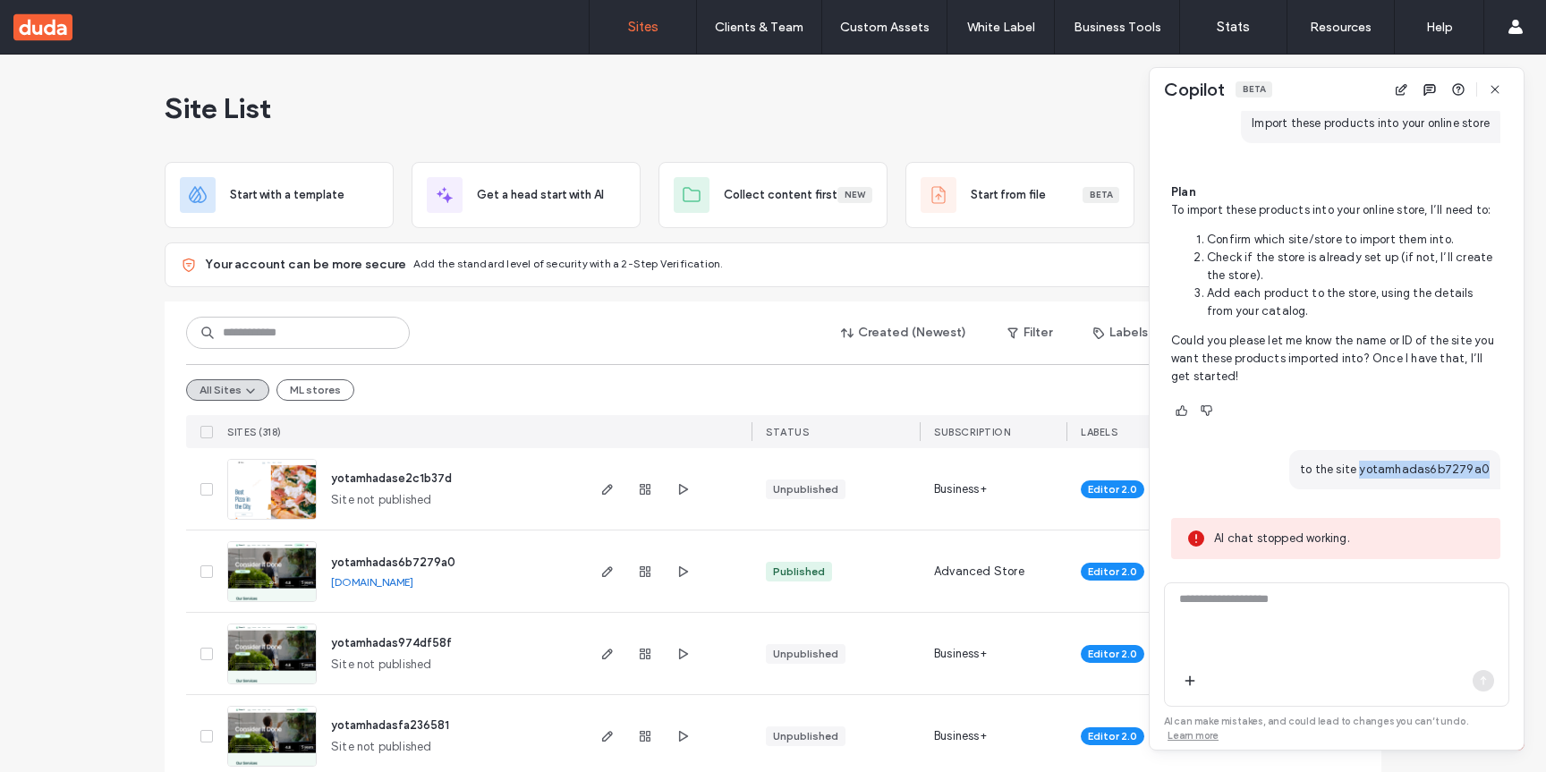
click at [1411, 483] on span "to the site yotamhadas6b7279a0" at bounding box center [1394, 469] width 211 height 39
copy span "yotamhadas6b7279a0"
